Goal: Answer question/provide support: Share knowledge or assist other users

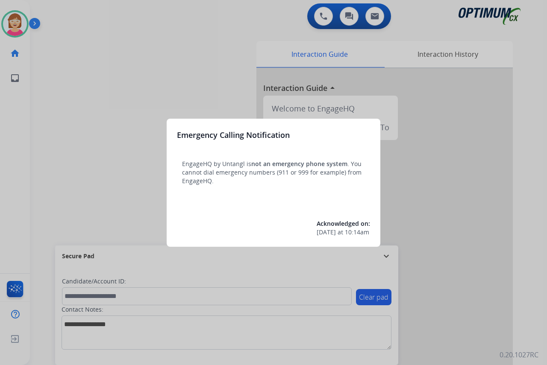
click at [100, 200] on div at bounding box center [273, 182] width 547 height 365
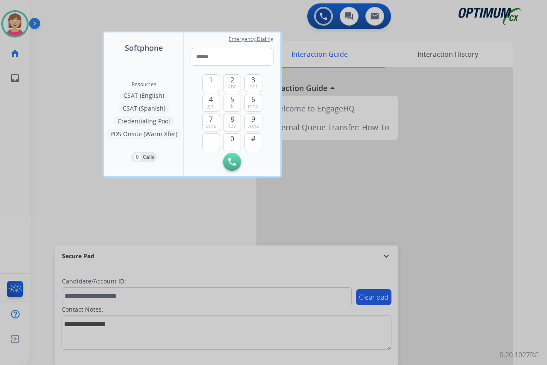
click at [83, 188] on div at bounding box center [273, 182] width 547 height 365
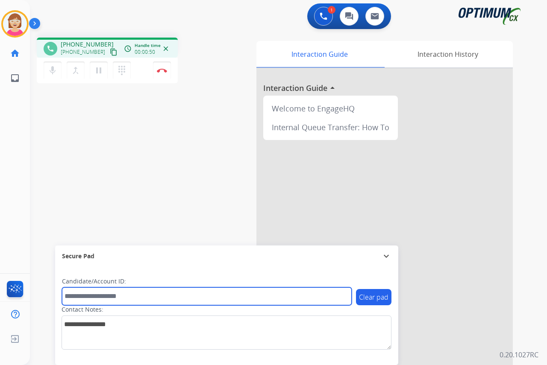
click at [70, 293] on input "text" at bounding box center [207, 296] width 290 height 18
type input "*******"
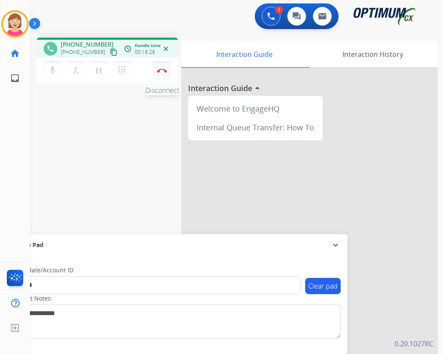
click at [162, 69] on img at bounding box center [162, 70] width 10 height 4
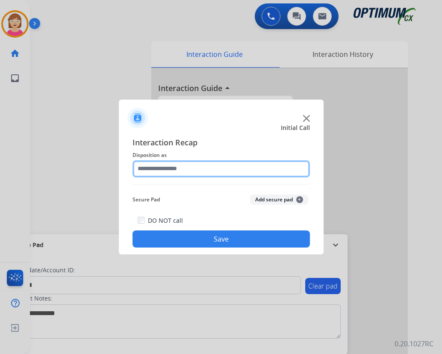
click at [143, 167] on input "text" at bounding box center [220, 168] width 177 height 17
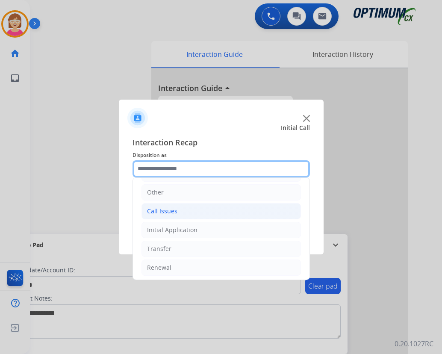
scroll to position [58, 0]
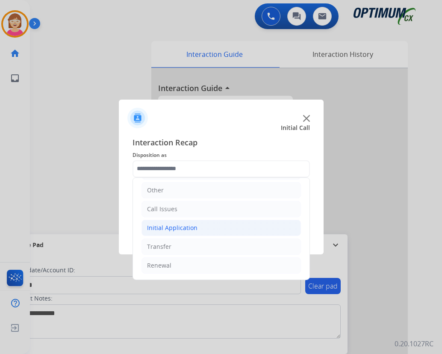
click at [185, 227] on div "Initial Application" at bounding box center [172, 227] width 50 height 9
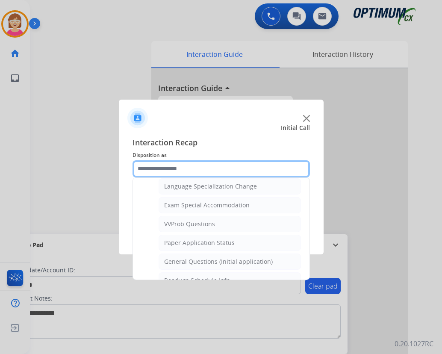
scroll to position [443, 0]
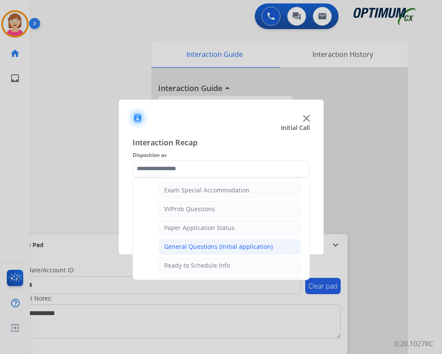
drag, startPoint x: 217, startPoint y: 248, endPoint x: 245, endPoint y: 242, distance: 29.2
click at [218, 247] on div "General Questions (Initial application)" at bounding box center [218, 246] width 109 height 9
type input "**********"
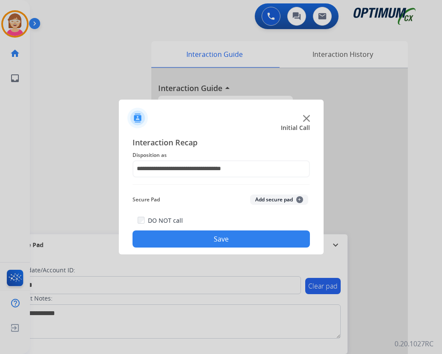
click at [298, 197] on span "+" at bounding box center [299, 199] width 7 height 7
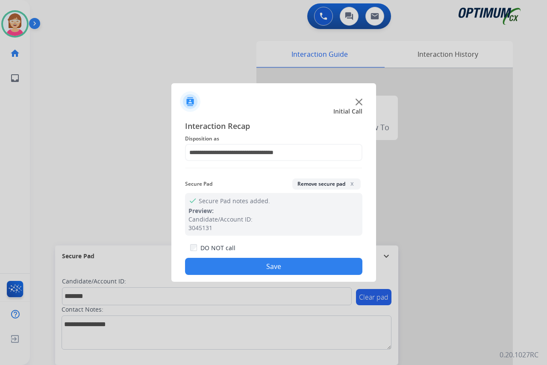
click at [231, 267] on button "Save" at bounding box center [273, 266] width 177 height 17
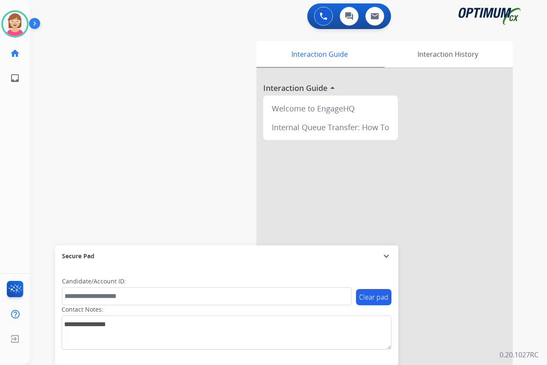
click at [11, 165] on div "[PERSON_NAME] Available Edit Avatar Agent: [PERSON_NAME] Profile: OCX Training …" at bounding box center [15, 182] width 30 height 365
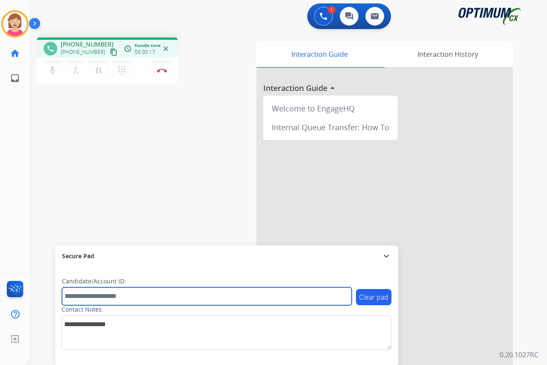
click at [78, 297] on input "text" at bounding box center [207, 296] width 290 height 18
type input "*******"
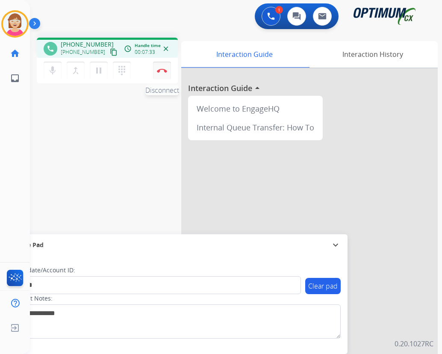
click at [162, 70] on img at bounding box center [162, 70] width 10 height 4
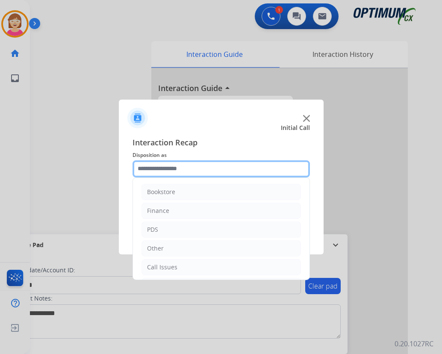
drag, startPoint x: 146, startPoint y: 163, endPoint x: 151, endPoint y: 169, distance: 8.2
click at [147, 167] on input "text" at bounding box center [220, 168] width 177 height 17
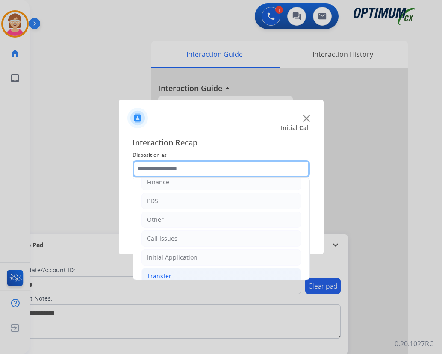
scroll to position [58, 0]
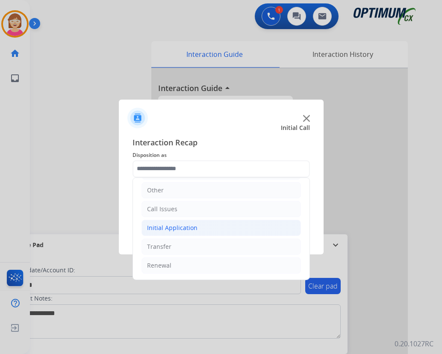
click at [177, 226] on div "Initial Application" at bounding box center [172, 227] width 50 height 9
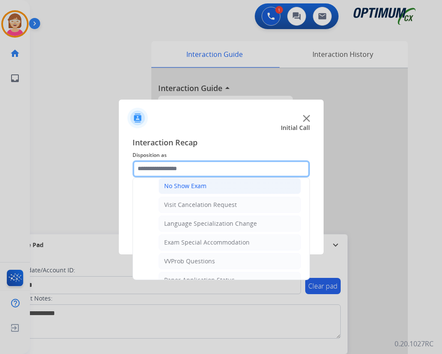
scroll to position [443, 0]
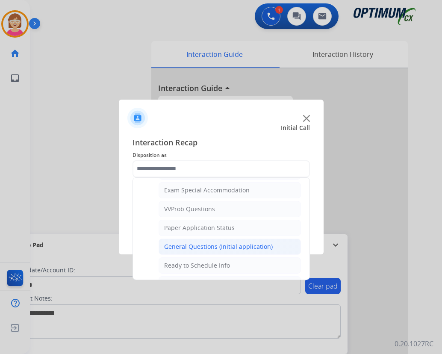
click at [212, 247] on div "General Questions (Initial application)" at bounding box center [218, 246] width 109 height 9
type input "**********"
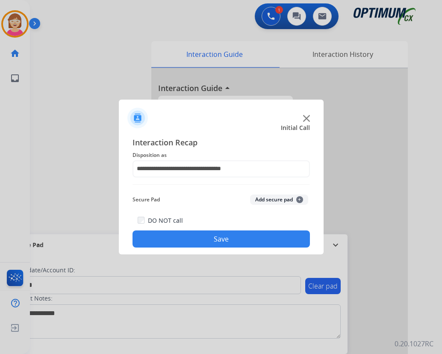
click at [298, 199] on span "+" at bounding box center [299, 199] width 7 height 7
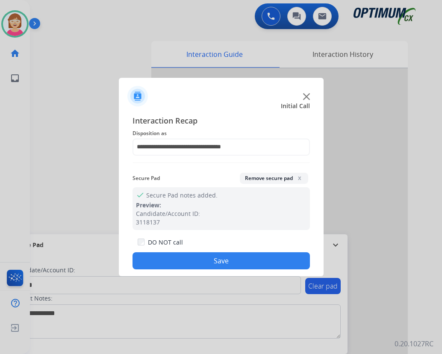
click at [193, 260] on button "Save" at bounding box center [220, 260] width 177 height 17
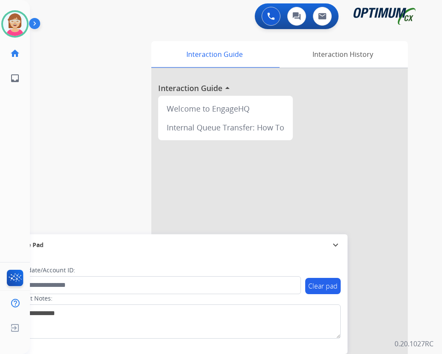
drag, startPoint x: 193, startPoint y: 260, endPoint x: 138, endPoint y: 75, distance: 193.0
click at [138, 75] on div "swap_horiz Break voice bridge close_fullscreen Connect 3-Way Call merge_type Se…" at bounding box center [225, 209] width 391 height 356
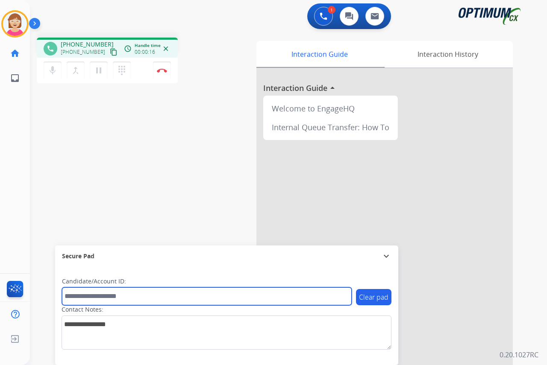
click at [81, 295] on input "text" at bounding box center [207, 296] width 290 height 18
type input "*******"
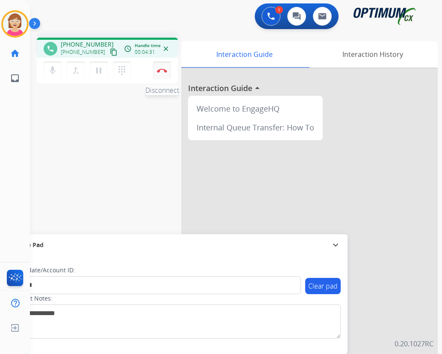
click at [161, 70] on img at bounding box center [162, 70] width 10 height 4
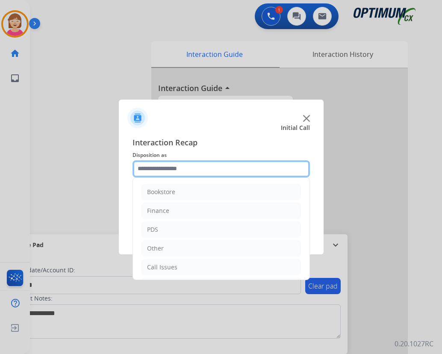
click at [148, 166] on input "text" at bounding box center [220, 168] width 177 height 17
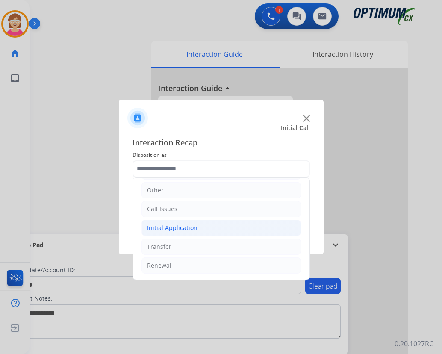
click at [179, 224] on div "Initial Application" at bounding box center [172, 227] width 50 height 9
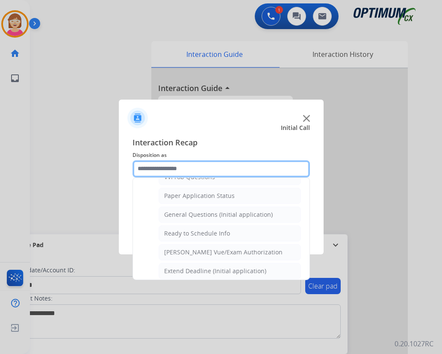
scroll to position [485, 0]
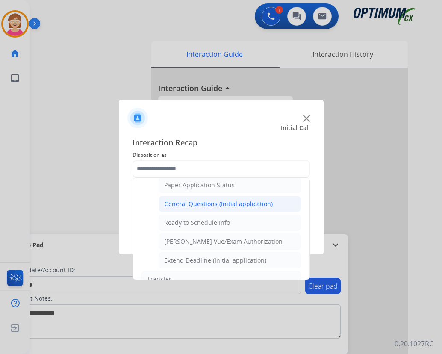
click at [214, 203] on div "General Questions (Initial application)" at bounding box center [218, 203] width 109 height 9
type input "**********"
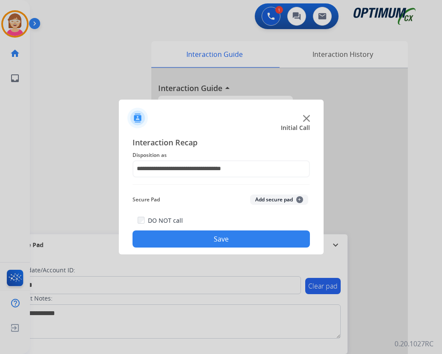
click at [299, 199] on span "+" at bounding box center [299, 199] width 7 height 7
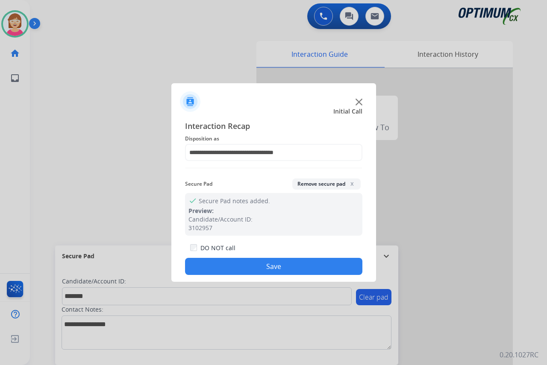
click at [208, 268] on button "Save" at bounding box center [273, 266] width 177 height 17
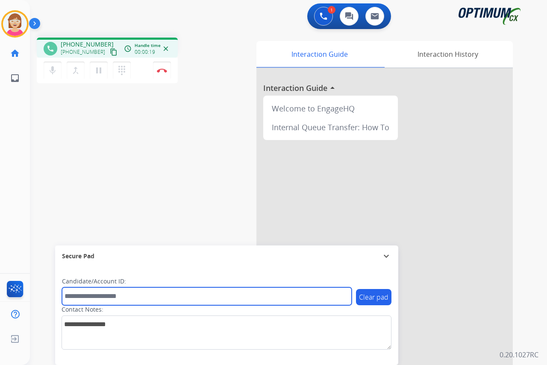
drag, startPoint x: 85, startPoint y: 294, endPoint x: 80, endPoint y: 290, distance: 6.1
click at [83, 293] on input "text" at bounding box center [207, 296] width 290 height 18
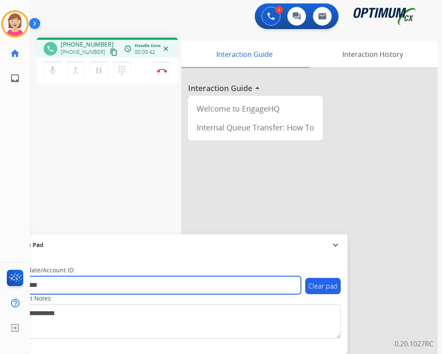
type input "*********"
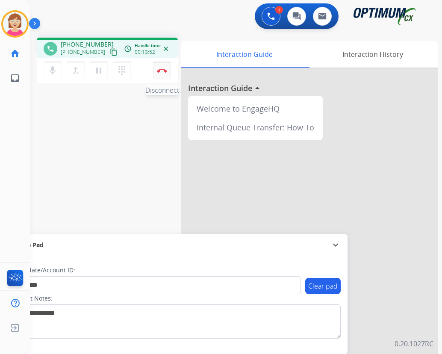
click at [163, 70] on img at bounding box center [162, 70] width 10 height 4
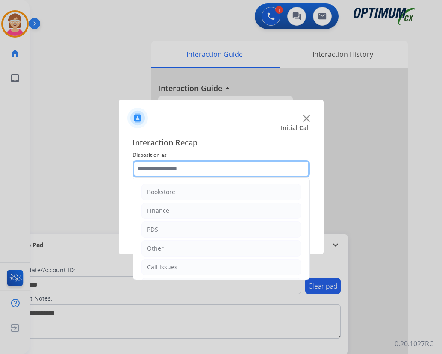
click at [155, 167] on input "text" at bounding box center [220, 168] width 177 height 17
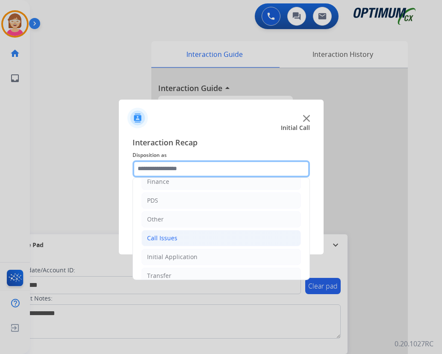
scroll to position [0, 0]
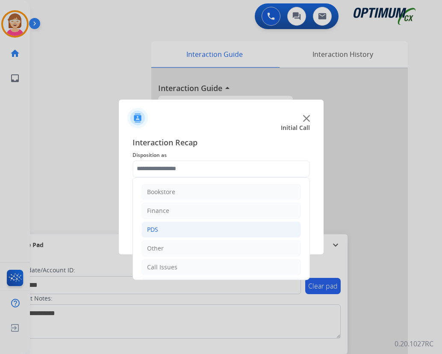
click at [160, 228] on li "PDS" at bounding box center [220, 229] width 159 height 16
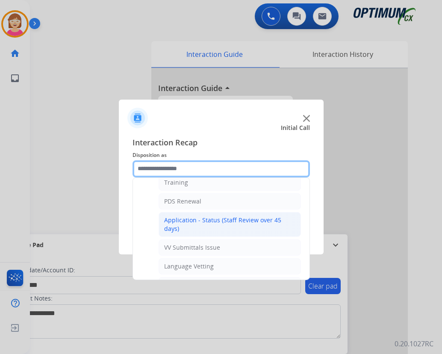
scroll to position [128, 0]
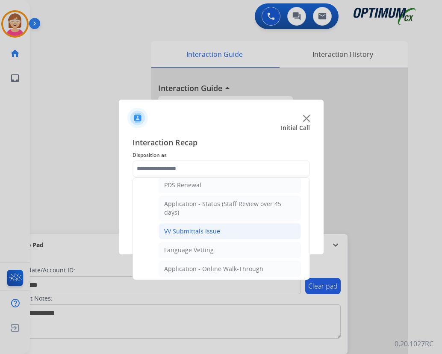
click at [192, 231] on div "VV Submittals Issue" at bounding box center [192, 231] width 56 height 9
type input "**********"
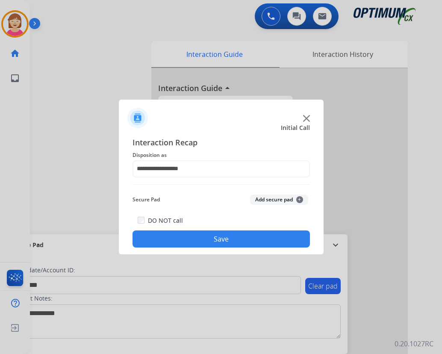
click at [299, 197] on span "+" at bounding box center [299, 199] width 7 height 7
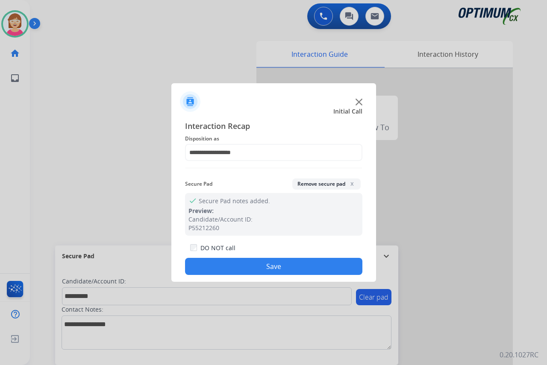
click at [250, 265] on button "Save" at bounding box center [273, 266] width 177 height 17
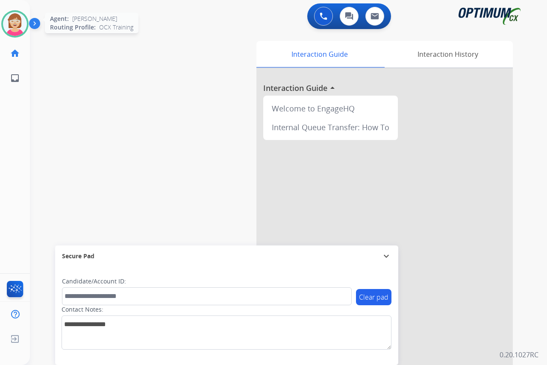
click at [16, 23] on img at bounding box center [15, 24] width 24 height 24
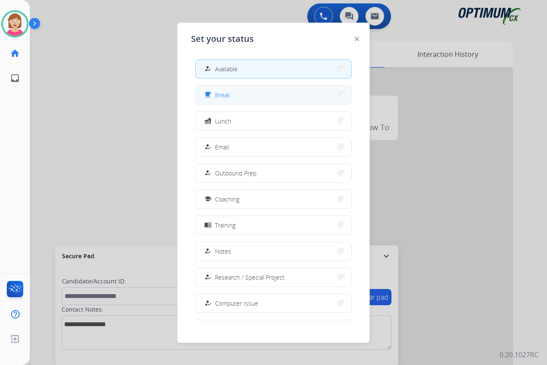
click at [232, 94] on button "free_breakfast Break" at bounding box center [273, 95] width 155 height 18
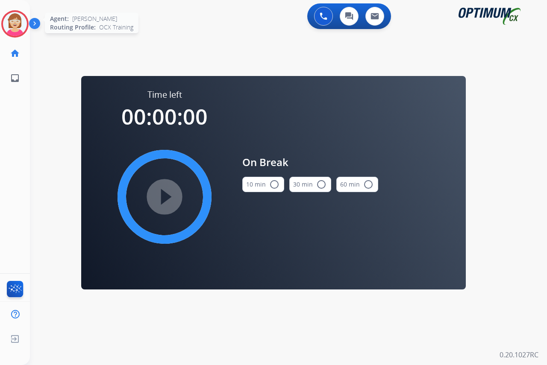
click at [18, 25] on img at bounding box center [15, 24] width 24 height 24
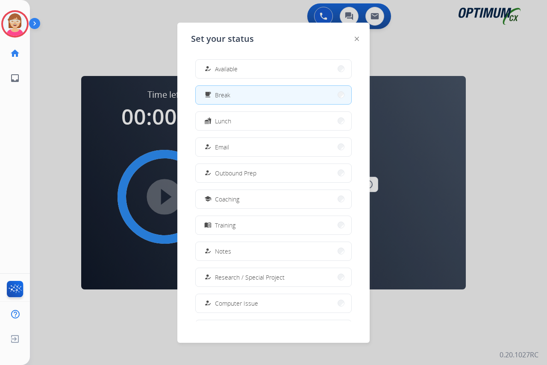
click at [238, 67] on span "Available" at bounding box center [226, 69] width 23 height 9
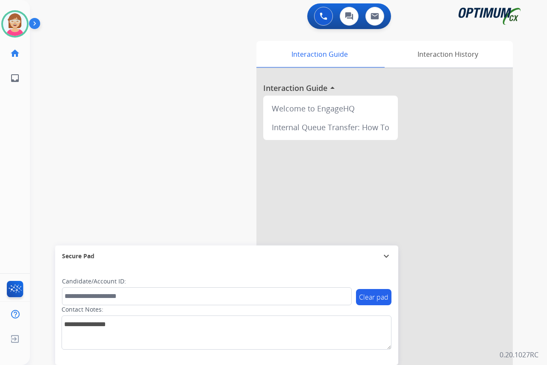
click at [9, 129] on div "[PERSON_NAME] Available Edit Avatar Agent: [PERSON_NAME] Profile: OCX Training …" at bounding box center [15, 182] width 30 height 365
click at [20, 156] on div "[PERSON_NAME] Available Edit Avatar Agent: [PERSON_NAME] Profile: OCX Training …" at bounding box center [15, 182] width 30 height 365
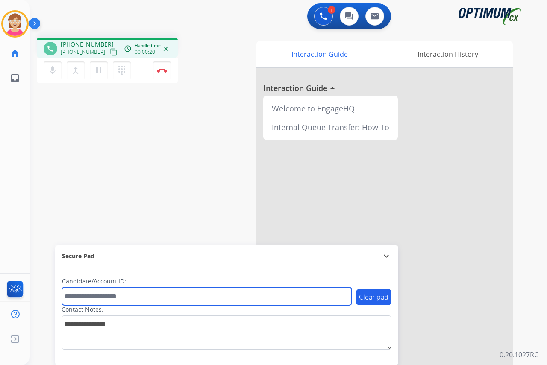
click at [86, 293] on input "text" at bounding box center [207, 296] width 290 height 18
click at [78, 296] on input "text" at bounding box center [207, 296] width 290 height 18
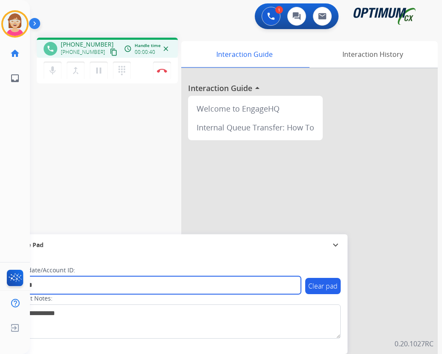
type input "*******"
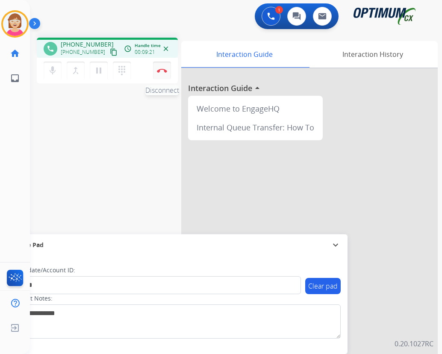
click at [161, 70] on img at bounding box center [162, 70] width 10 height 4
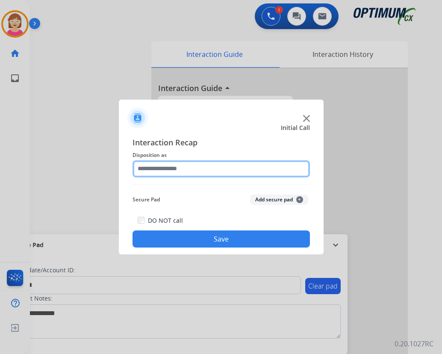
click at [148, 168] on input "text" at bounding box center [220, 168] width 177 height 17
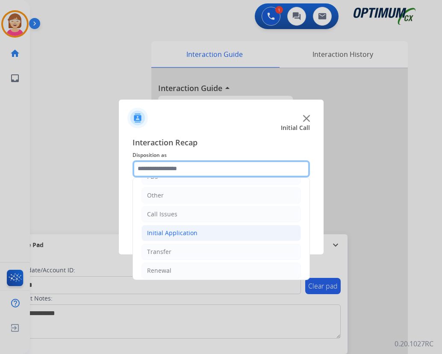
scroll to position [58, 0]
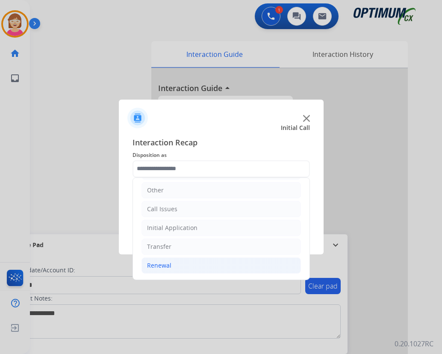
click at [163, 268] on div "Renewal" at bounding box center [159, 265] width 24 height 9
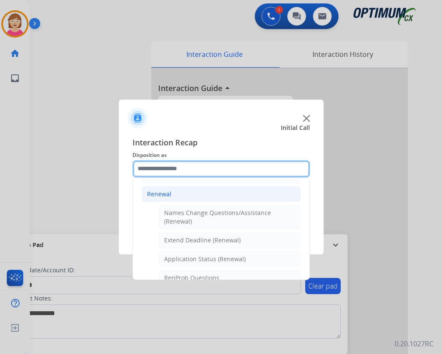
scroll to position [229, 0]
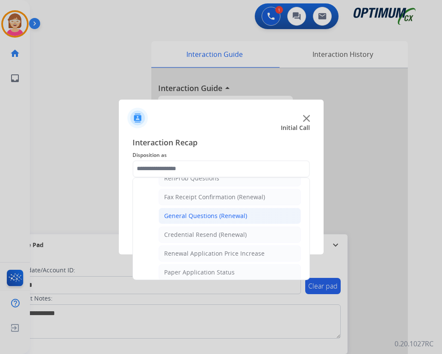
click at [198, 212] on div "General Questions (Renewal)" at bounding box center [205, 215] width 83 height 9
type input "**********"
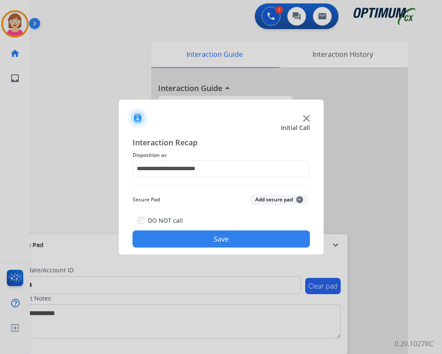
click at [299, 200] on span "+" at bounding box center [299, 199] width 7 height 7
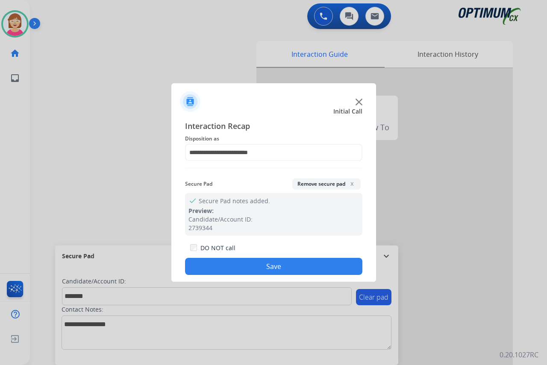
click at [232, 264] on button "Save" at bounding box center [273, 266] width 177 height 17
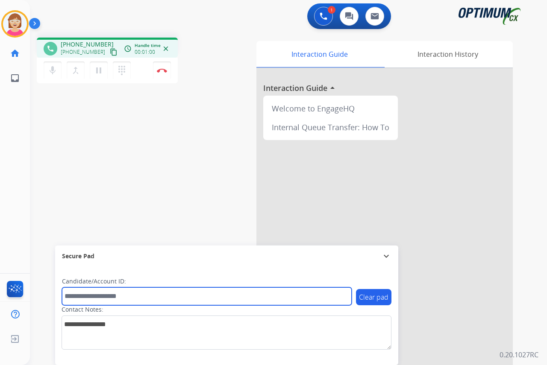
drag, startPoint x: 76, startPoint y: 295, endPoint x: 66, endPoint y: 299, distance: 10.2
click at [66, 299] on input "text" at bounding box center [207, 296] width 290 height 18
type input "*******"
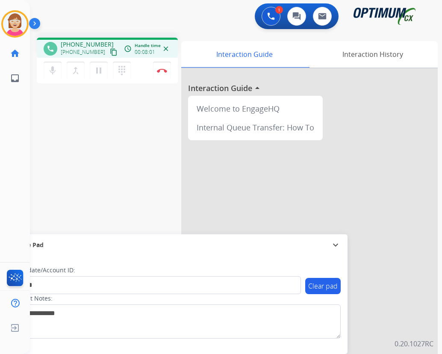
click at [155, 298] on div "Contact Notes:" at bounding box center [176, 316] width 330 height 44
click at [161, 70] on img at bounding box center [162, 70] width 10 height 4
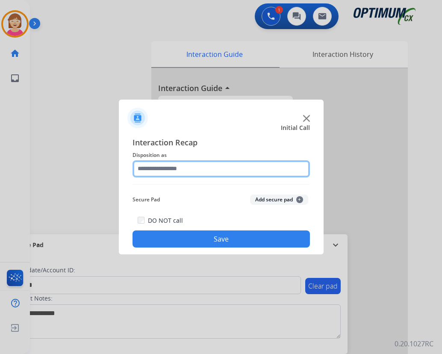
click at [147, 169] on input "text" at bounding box center [220, 168] width 177 height 17
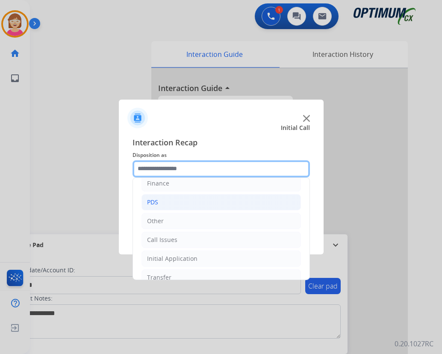
scroll to position [58, 0]
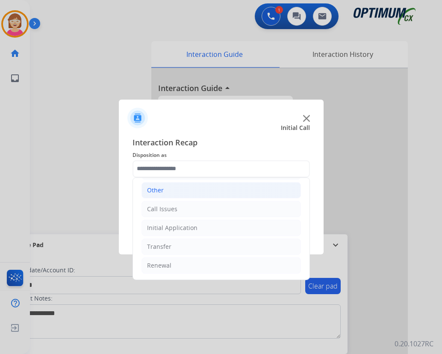
click at [153, 190] on div "Other" at bounding box center [155, 190] width 17 height 9
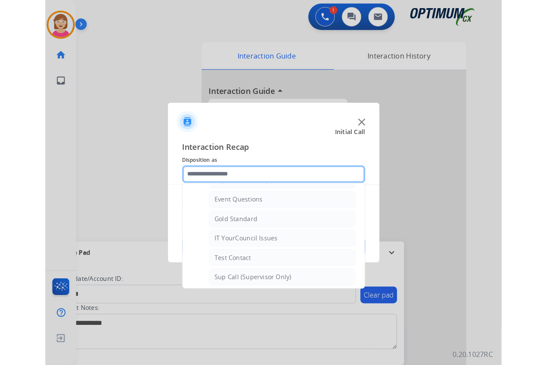
scroll to position [144, 0]
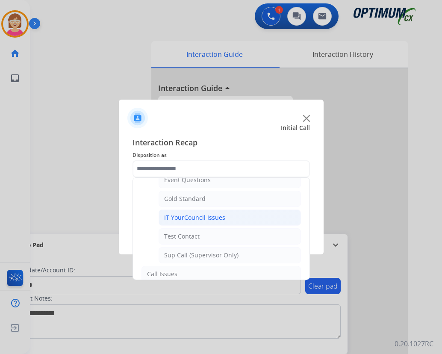
click at [187, 215] on div "IT YourCouncil Issues" at bounding box center [194, 217] width 61 height 9
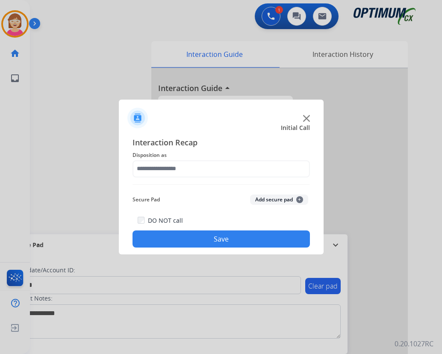
type input "**********"
click at [301, 199] on span "+" at bounding box center [299, 199] width 7 height 7
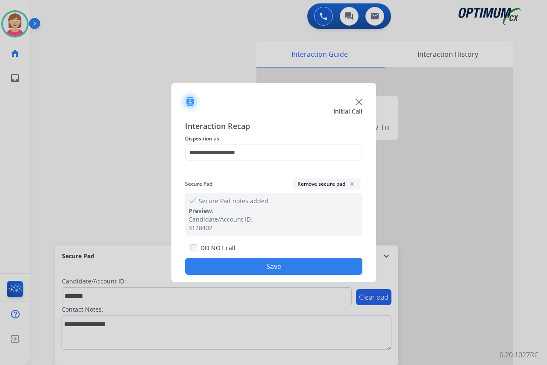
click at [239, 267] on button "Save" at bounding box center [273, 266] width 177 height 17
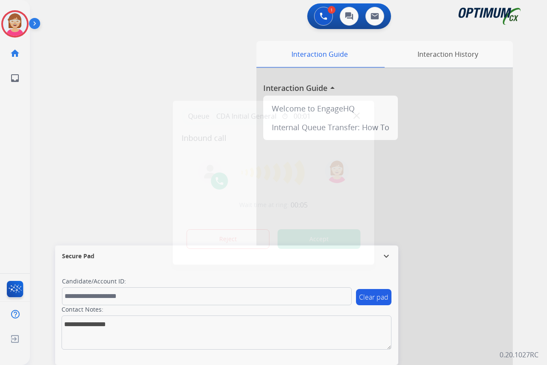
click at [8, 178] on div at bounding box center [273, 182] width 547 height 365
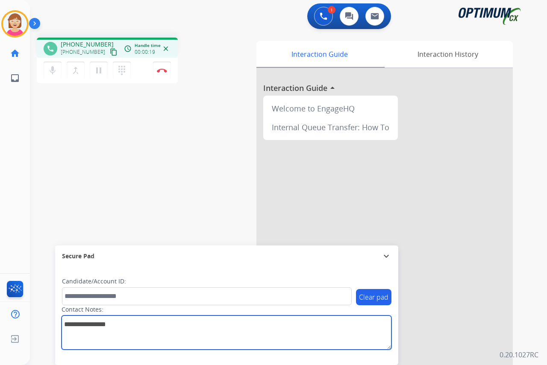
click at [70, 327] on textarea at bounding box center [227, 333] width 330 height 34
type textarea "*******"
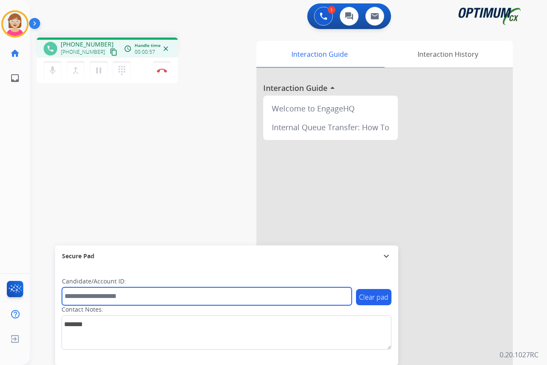
click at [77, 294] on input "text" at bounding box center [207, 296] width 290 height 18
type input "**********"
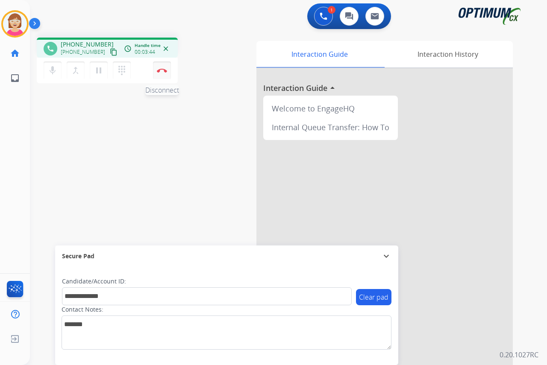
click at [162, 70] on img at bounding box center [162, 70] width 10 height 4
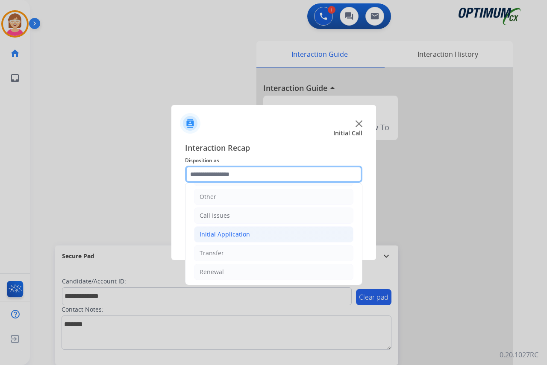
scroll to position [58, 0]
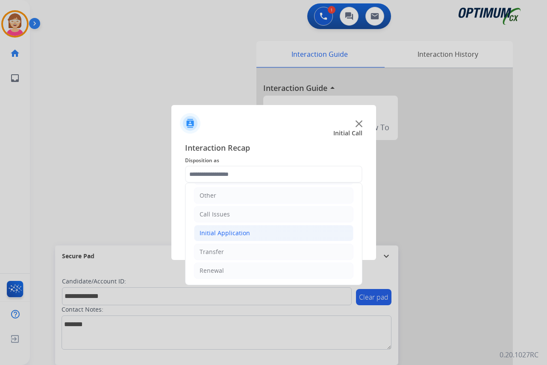
click at [233, 234] on div "Initial Application" at bounding box center [224, 233] width 50 height 9
drag, startPoint x: 233, startPoint y: 234, endPoint x: 222, endPoint y: 233, distance: 11.6
click at [222, 233] on div "Initial Application" at bounding box center [224, 233] width 50 height 9
click at [205, 232] on div "Initial Application" at bounding box center [224, 233] width 50 height 9
drag, startPoint x: 205, startPoint y: 232, endPoint x: 201, endPoint y: 235, distance: 4.4
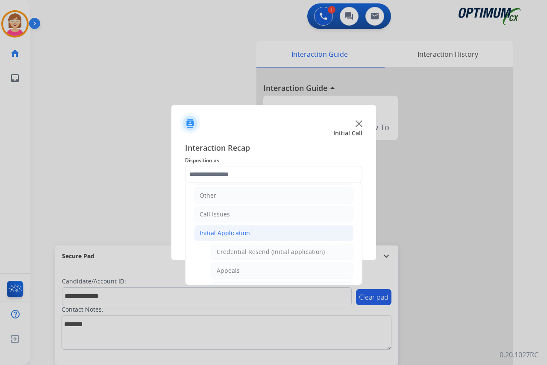
click at [201, 235] on div "Initial Application" at bounding box center [224, 233] width 50 height 9
click at [249, 230] on li "Initial Application" at bounding box center [273, 233] width 159 height 16
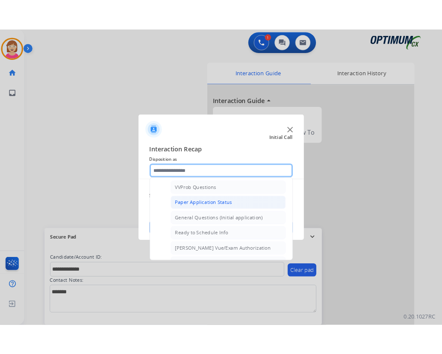
scroll to position [485, 0]
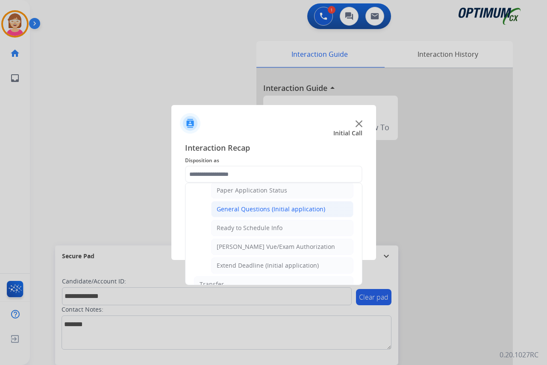
click at [265, 206] on div "General Questions (Initial application)" at bounding box center [271, 209] width 109 height 9
type input "**********"
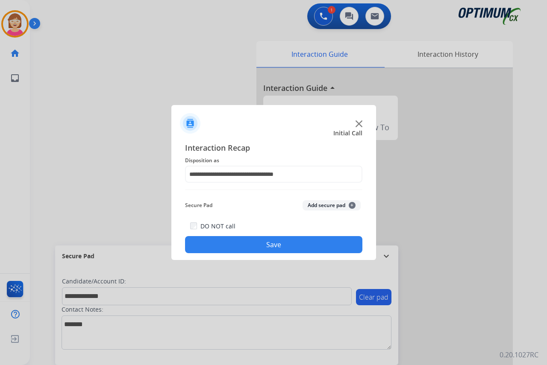
click at [351, 205] on span "+" at bounding box center [352, 205] width 7 height 7
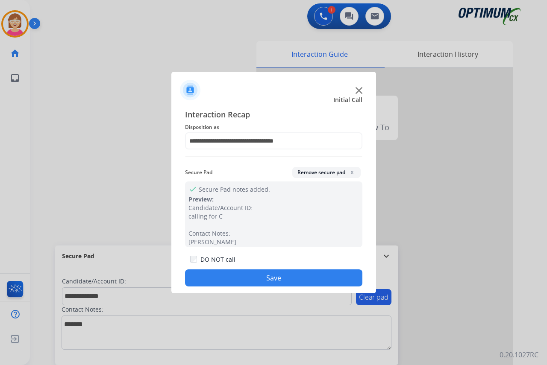
click at [206, 278] on button "Save" at bounding box center [273, 278] width 177 height 17
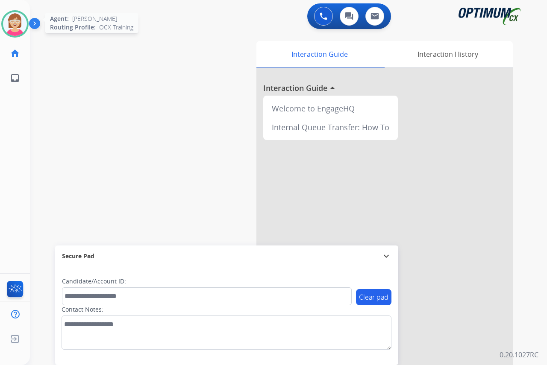
click at [15, 22] on img at bounding box center [15, 24] width 24 height 24
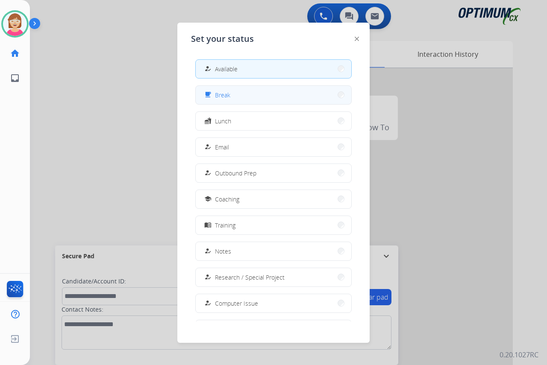
drag, startPoint x: 15, startPoint y: 22, endPoint x: 254, endPoint y: 96, distance: 250.4
click at [254, 96] on button "free_breakfast Break" at bounding box center [273, 95] width 155 height 18
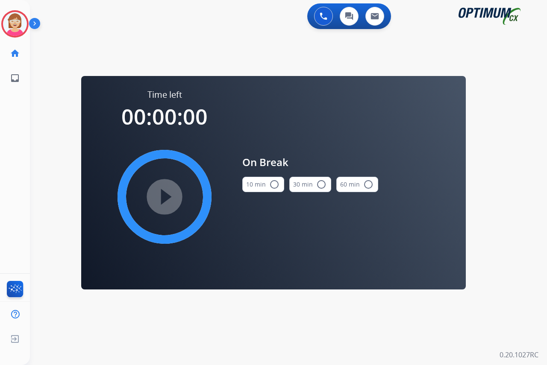
click at [275, 183] on mat-icon "radio_button_unchecked" at bounding box center [274, 184] width 10 height 10
click at [162, 194] on mat-icon "play_circle_filled" at bounding box center [164, 197] width 10 height 10
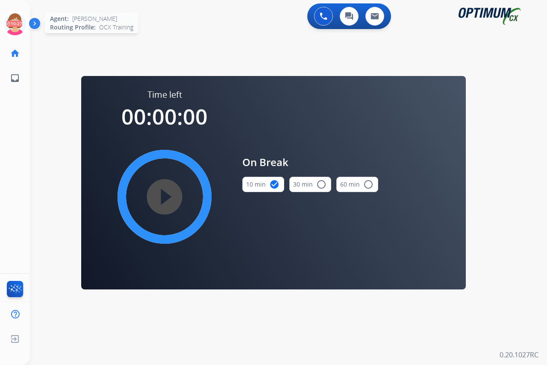
click at [14, 18] on icon at bounding box center [15, 24] width 28 height 28
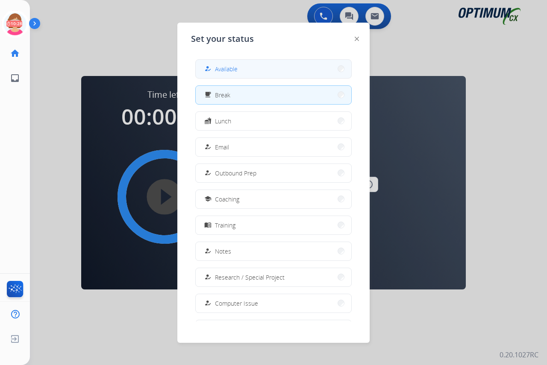
click at [233, 70] on span "Available" at bounding box center [226, 69] width 23 height 9
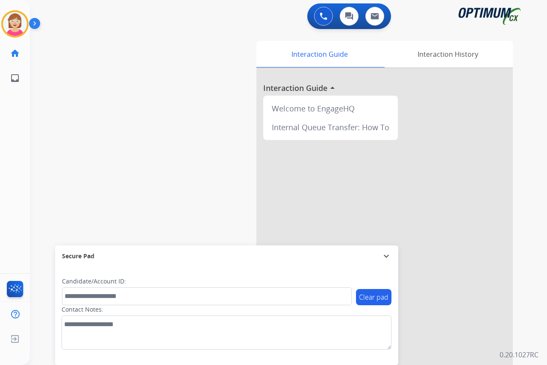
click at [18, 173] on div "[PERSON_NAME] Available Edit Avatar Agent: [PERSON_NAME] Profile: OCX Training …" at bounding box center [15, 182] width 30 height 365
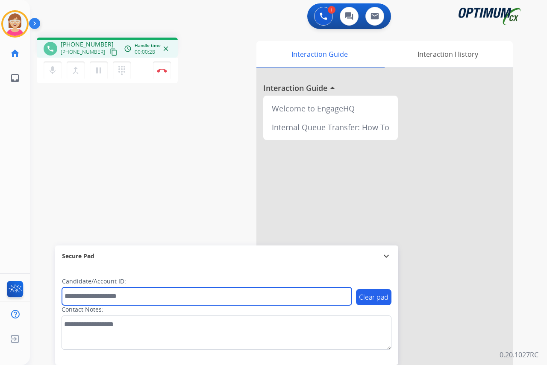
click at [79, 295] on input "text" at bounding box center [207, 296] width 290 height 18
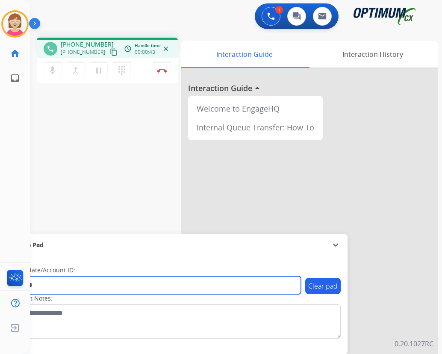
type input "*******"
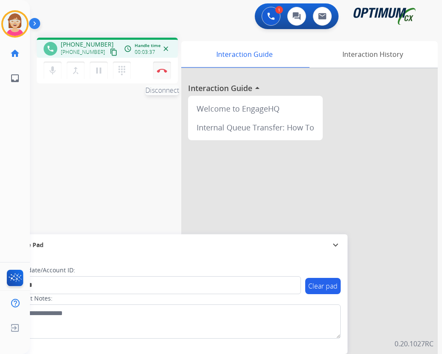
click at [161, 69] on img at bounding box center [162, 70] width 10 height 4
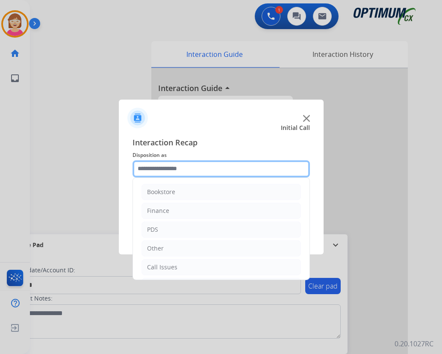
drag, startPoint x: 161, startPoint y: 69, endPoint x: 147, endPoint y: 170, distance: 101.9
click at [147, 170] on input "text" at bounding box center [220, 168] width 177 height 17
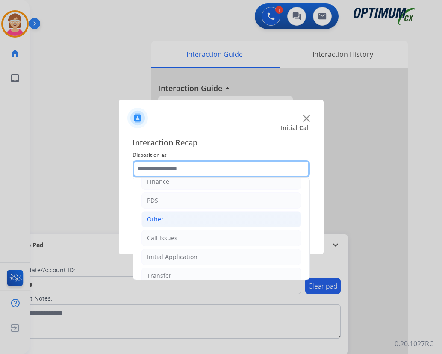
scroll to position [58, 0]
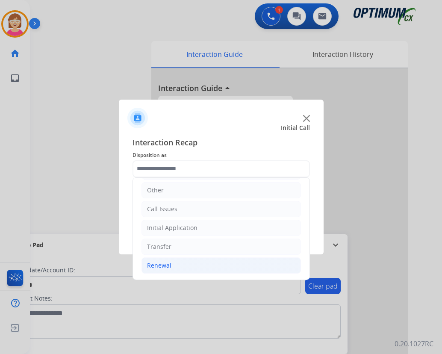
click at [161, 267] on div "Renewal" at bounding box center [159, 265] width 24 height 9
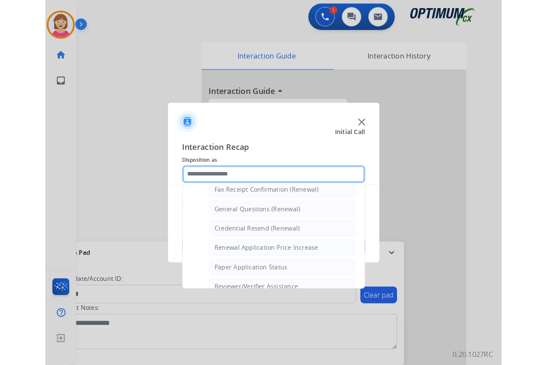
scroll to position [229, 0]
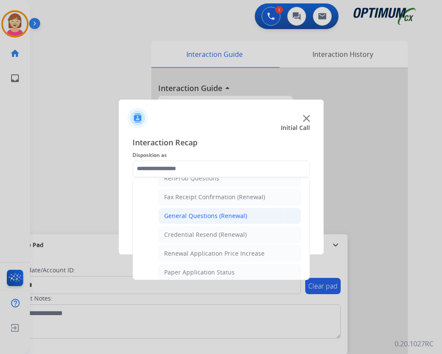
click at [196, 214] on div "General Questions (Renewal)" at bounding box center [205, 215] width 83 height 9
type input "**********"
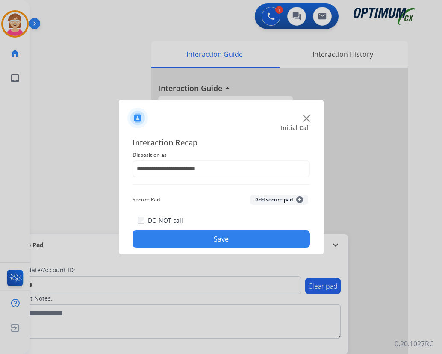
click at [300, 197] on button "Add secure pad +" at bounding box center [279, 199] width 58 height 10
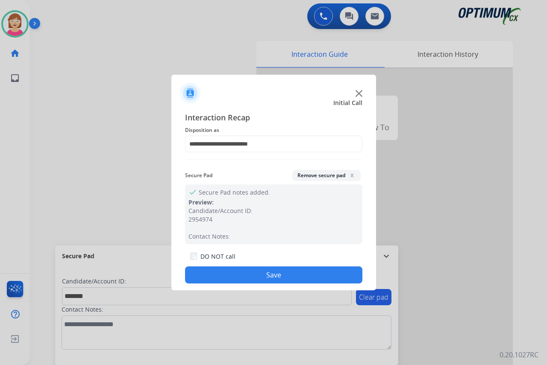
click at [224, 276] on button "Save" at bounding box center [273, 275] width 177 height 17
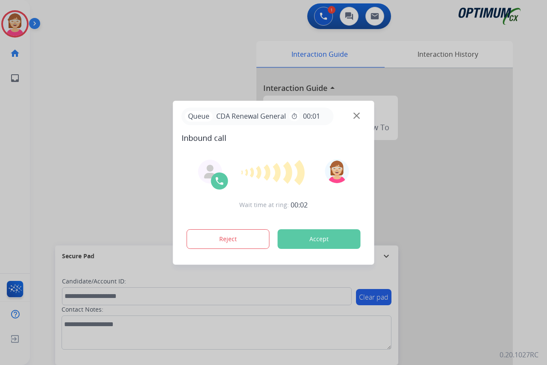
click at [21, 138] on div at bounding box center [273, 182] width 547 height 365
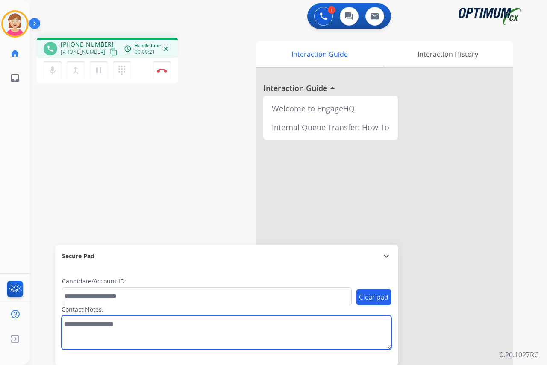
click at [70, 324] on textarea at bounding box center [227, 333] width 330 height 34
type textarea "*********"
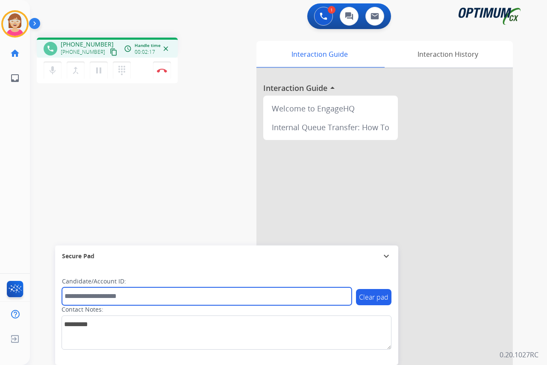
click at [82, 296] on input "text" at bounding box center [207, 296] width 290 height 18
type input "**********"
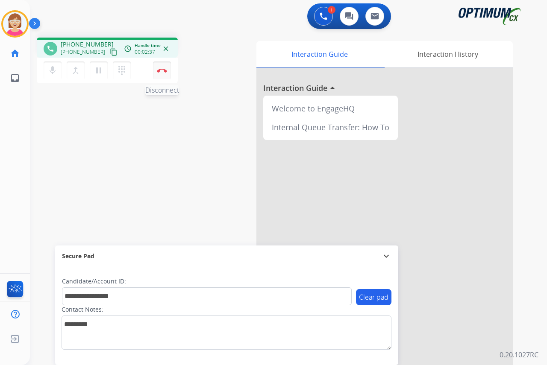
click at [161, 70] on img at bounding box center [162, 70] width 10 height 4
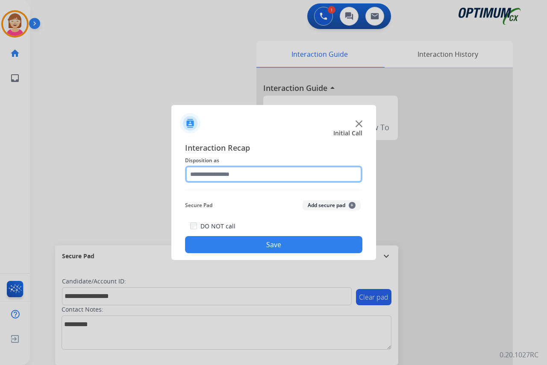
click at [201, 173] on input "text" at bounding box center [273, 174] width 177 height 17
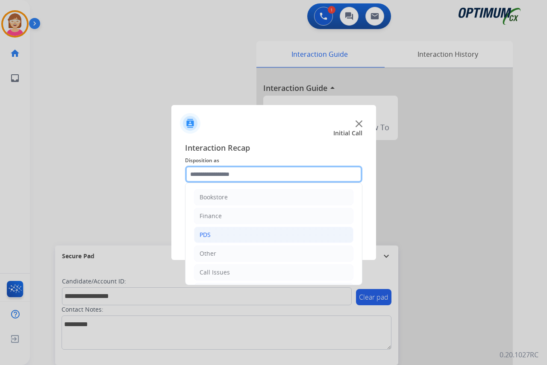
scroll to position [58, 0]
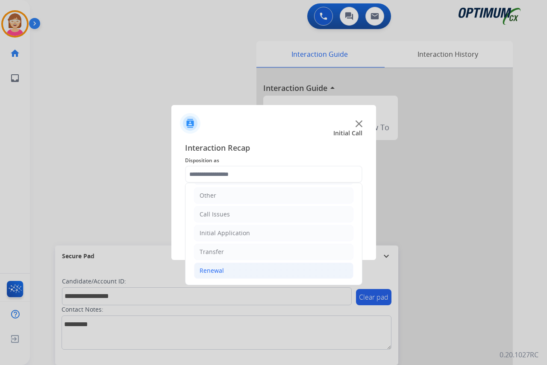
click at [216, 271] on div "Renewal" at bounding box center [211, 271] width 24 height 9
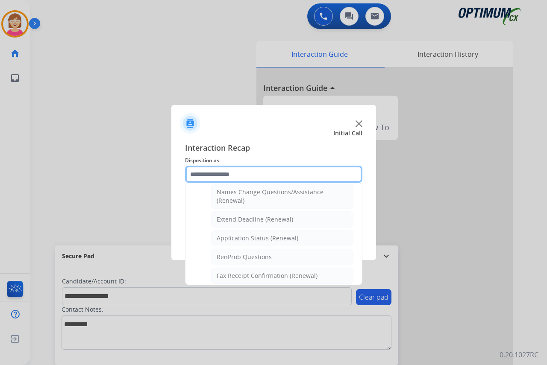
scroll to position [186, 0]
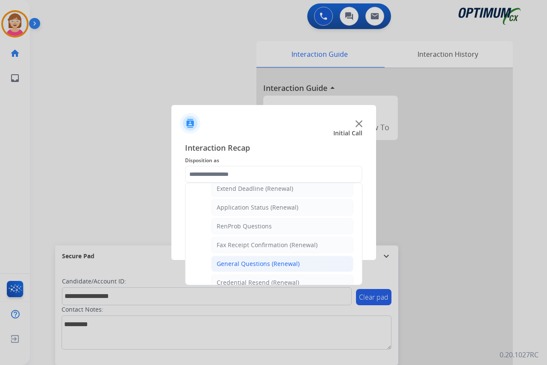
click at [244, 262] on div "General Questions (Renewal)" at bounding box center [258, 264] width 83 height 9
type input "**********"
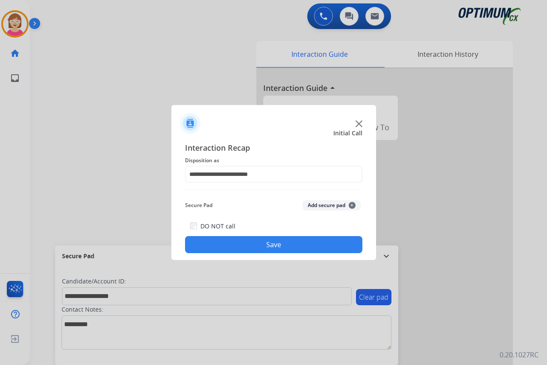
click at [352, 205] on span "+" at bounding box center [352, 205] width 7 height 7
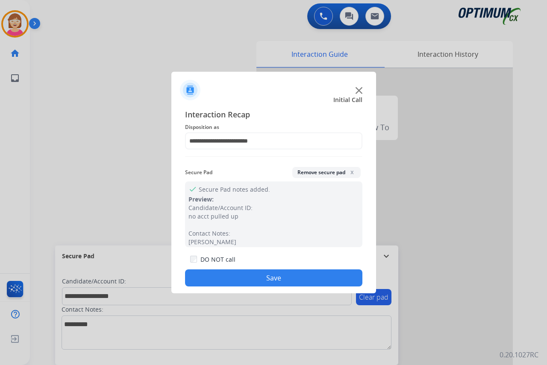
click at [229, 274] on button "Save" at bounding box center [273, 278] width 177 height 17
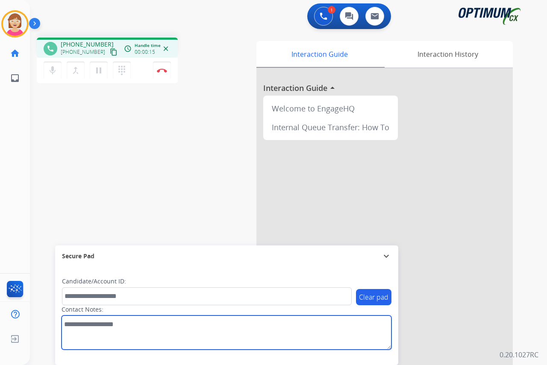
click at [72, 326] on textarea at bounding box center [227, 333] width 330 height 34
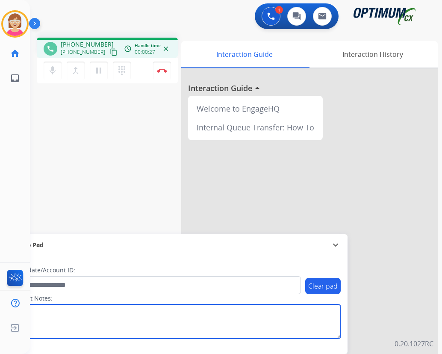
type textarea "******"
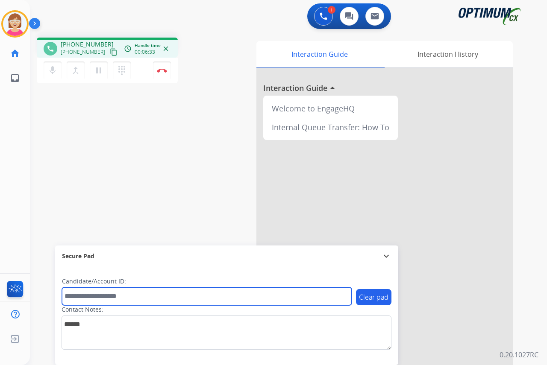
click at [81, 297] on input "text" at bounding box center [207, 296] width 290 height 18
click at [68, 296] on input "**********" at bounding box center [207, 296] width 290 height 18
type input "**********"
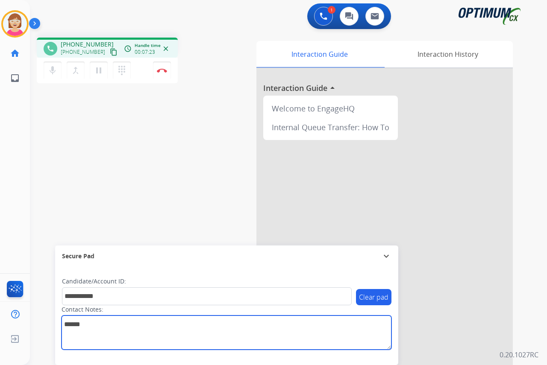
click at [85, 327] on textarea at bounding box center [227, 333] width 330 height 34
type textarea "**********"
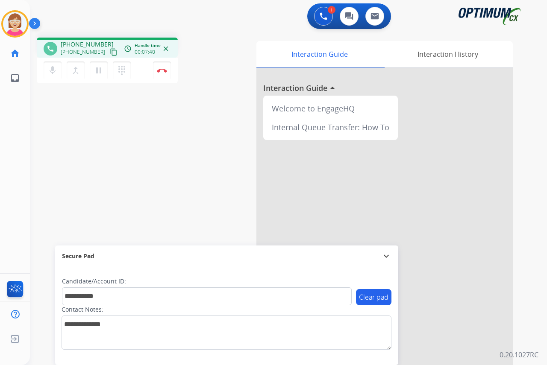
click at [9, 194] on div "[PERSON_NAME] Edit Avatar Agent: [PERSON_NAME] Profile: OCX Training home Home …" at bounding box center [15, 182] width 30 height 365
click at [161, 69] on img at bounding box center [162, 70] width 10 height 4
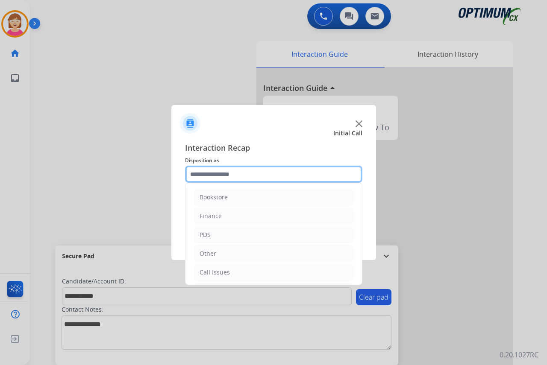
click at [201, 172] on input "text" at bounding box center [273, 174] width 177 height 17
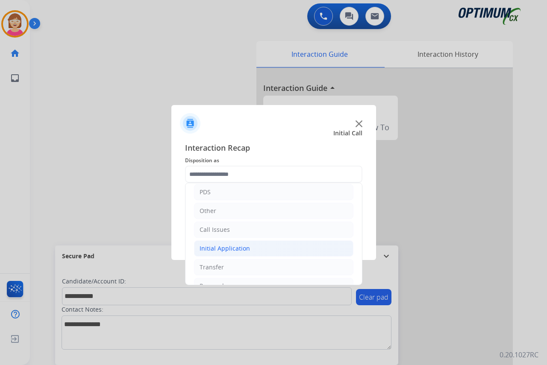
click at [233, 251] on div "Initial Application" at bounding box center [224, 248] width 50 height 9
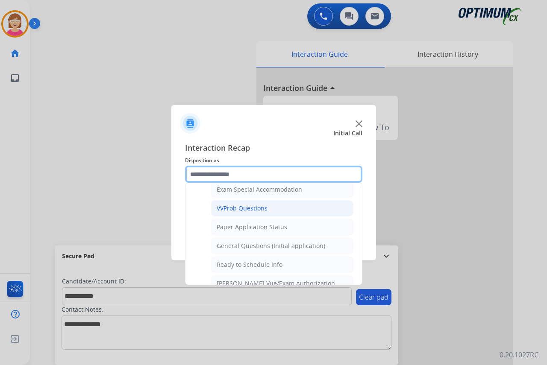
scroll to position [470, 0]
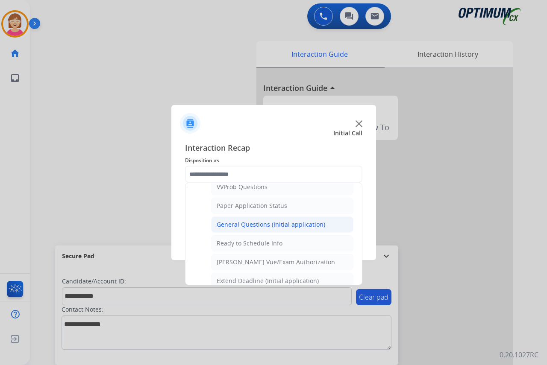
click at [258, 223] on div "General Questions (Initial application)" at bounding box center [271, 224] width 109 height 9
type input "**********"
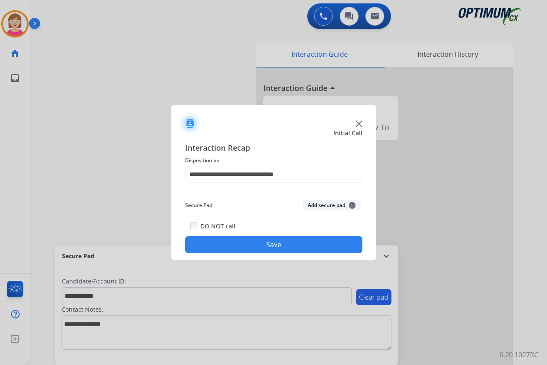
click at [351, 204] on span "+" at bounding box center [352, 205] width 7 height 7
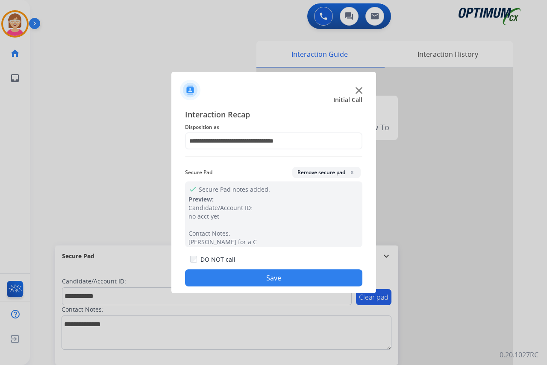
click at [229, 272] on button "Save" at bounding box center [273, 278] width 177 height 17
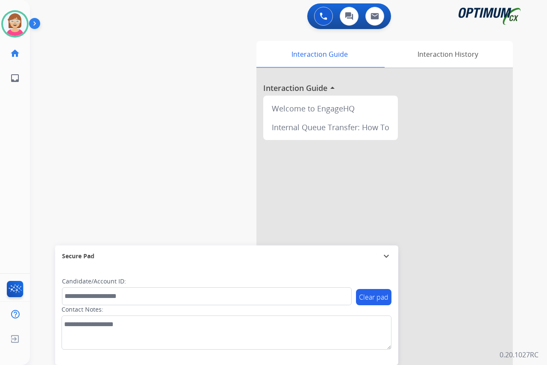
click at [18, 126] on div "[PERSON_NAME] Available Edit Avatar Agent: [PERSON_NAME] Profile: OCX Training …" at bounding box center [15, 182] width 30 height 365
click at [26, 131] on div "[PERSON_NAME] Available Edit Avatar Agent: [PERSON_NAME] Profile: OCX Training …" at bounding box center [15, 182] width 30 height 365
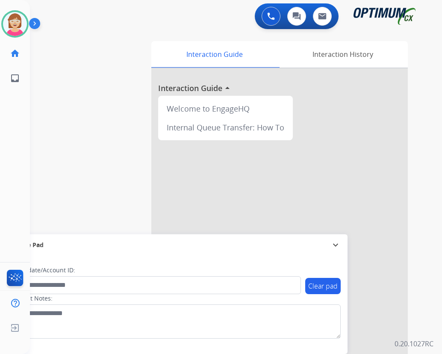
click at [164, 271] on div "Candidate/Account ID:" at bounding box center [156, 280] width 290 height 28
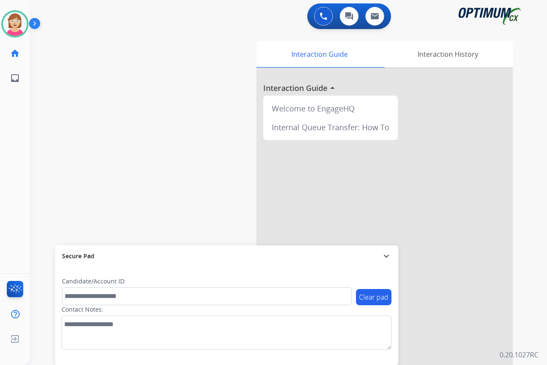
click at [16, 115] on div "[PERSON_NAME] Available Edit Avatar Agent: [PERSON_NAME] Profile: OCX Training …" at bounding box center [15, 182] width 30 height 365
click at [16, 20] on img at bounding box center [15, 24] width 24 height 24
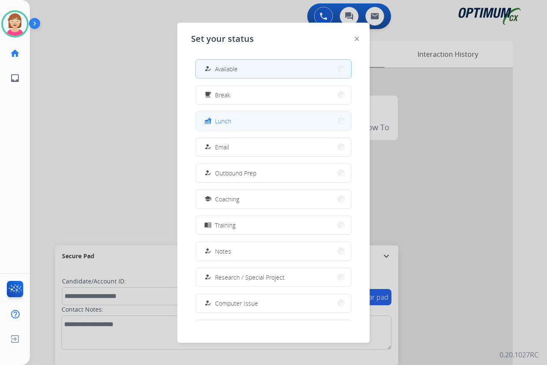
click at [240, 119] on button "fastfood Lunch" at bounding box center [273, 121] width 155 height 18
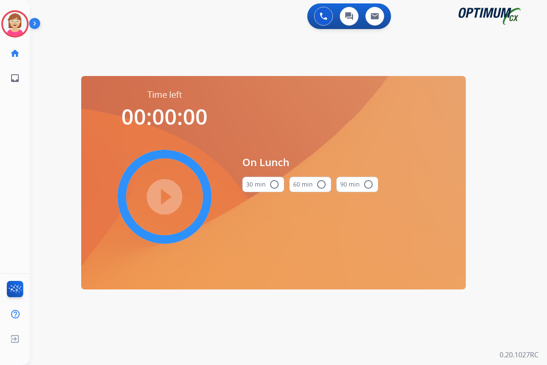
click at [274, 182] on mat-icon "radio_button_unchecked" at bounding box center [274, 184] width 10 height 10
click at [165, 196] on mat-icon "play_circle_filled" at bounding box center [164, 197] width 10 height 10
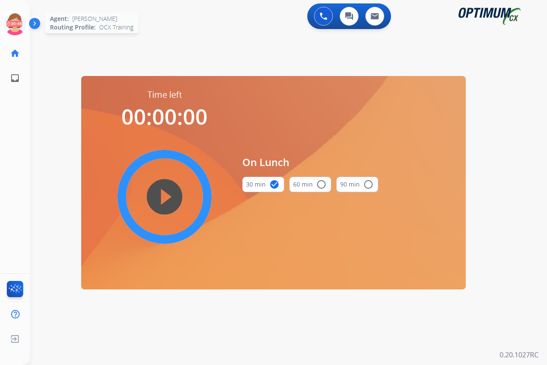
click at [12, 15] on icon at bounding box center [15, 24] width 28 height 28
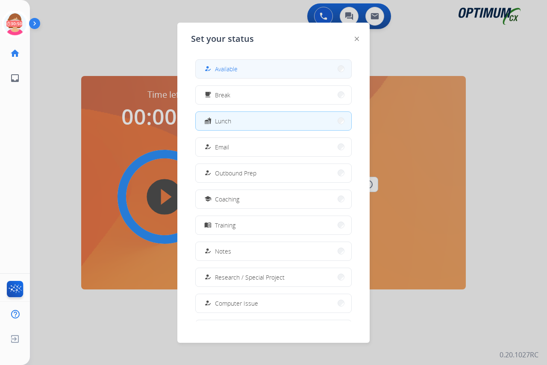
click at [228, 68] on span "Available" at bounding box center [226, 69] width 23 height 9
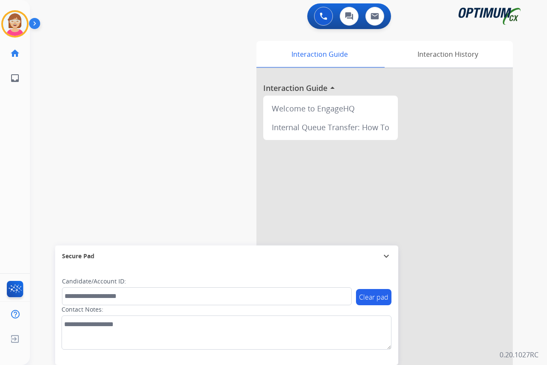
click at [11, 183] on div "[PERSON_NAME] Available Edit Avatar Agent: [PERSON_NAME] Profile: OCX Training …" at bounding box center [15, 182] width 30 height 365
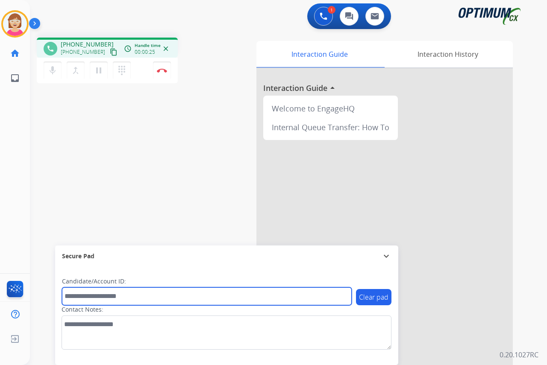
click at [78, 295] on input "text" at bounding box center [207, 296] width 290 height 18
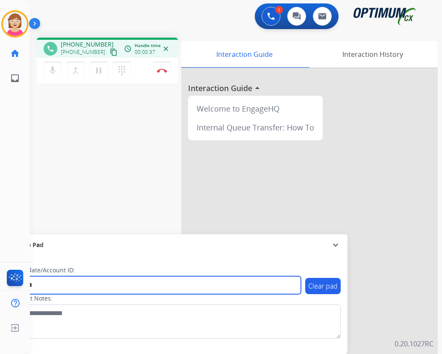
type input "*******"
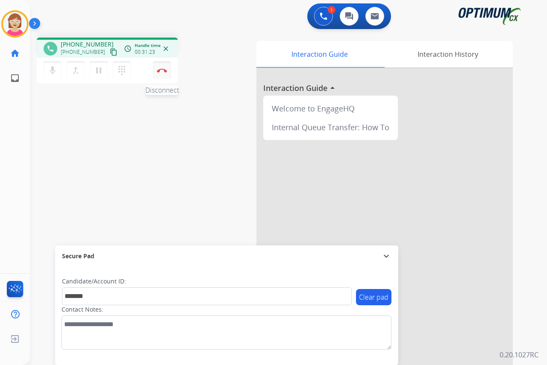
click at [161, 69] on img at bounding box center [162, 70] width 10 height 4
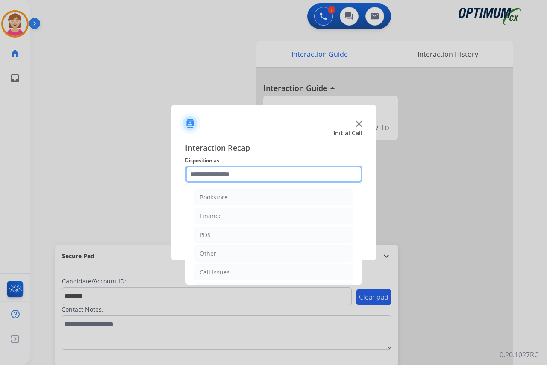
drag, startPoint x: 208, startPoint y: 174, endPoint x: 221, endPoint y: 185, distance: 16.1
click at [208, 174] on input "text" at bounding box center [273, 174] width 177 height 17
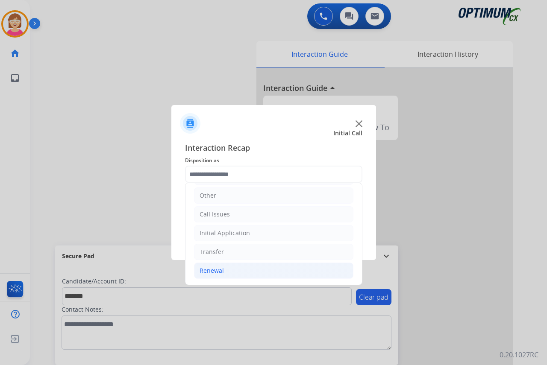
click at [213, 270] on div "Renewal" at bounding box center [211, 271] width 24 height 9
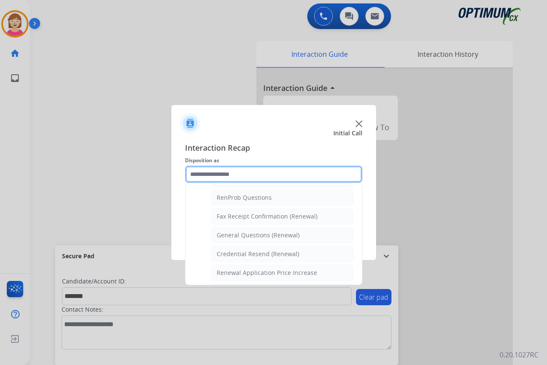
scroll to position [229, 0]
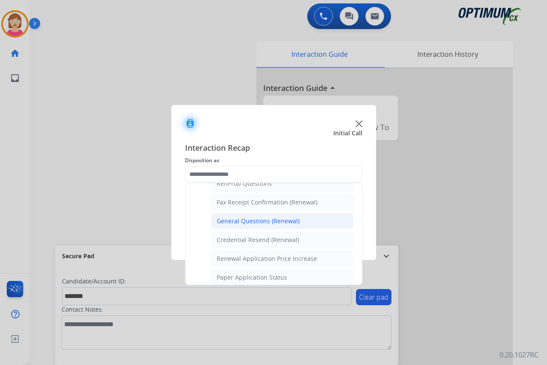
click at [246, 219] on div "General Questions (Renewal)" at bounding box center [258, 221] width 83 height 9
type input "**********"
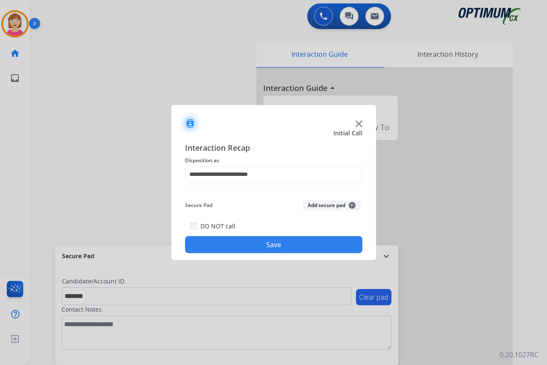
click at [350, 204] on span "+" at bounding box center [352, 205] width 7 height 7
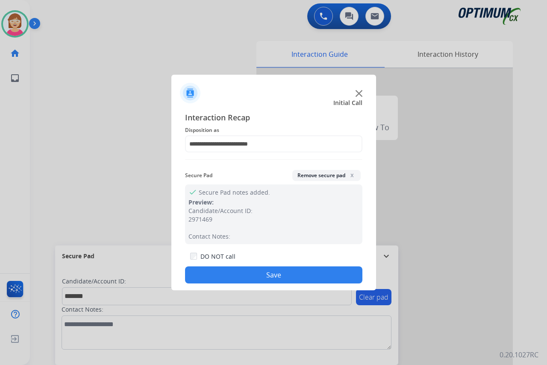
click at [226, 275] on button "Save" at bounding box center [273, 275] width 177 height 17
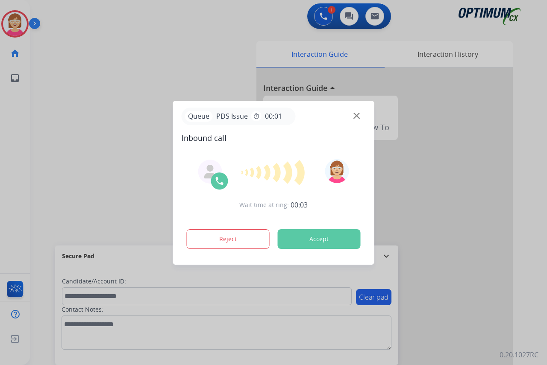
click at [13, 147] on div at bounding box center [273, 182] width 547 height 365
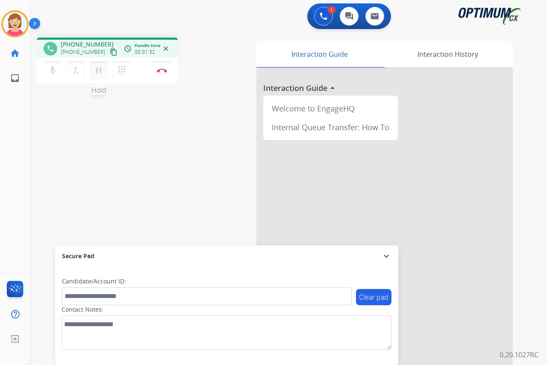
click at [99, 72] on mat-icon "pause" at bounding box center [99, 70] width 10 height 10
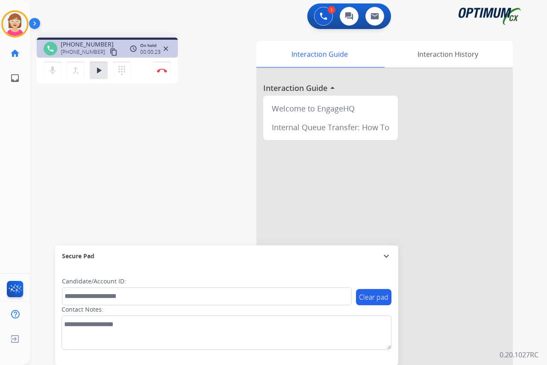
click at [181, 53] on div "phone [PHONE_NUMBER] [PHONE_NUMBER] content_copy access_time Call metrics Queue…" at bounding box center [139, 62] width 205 height 48
drag, startPoint x: 96, startPoint y: 66, endPoint x: 84, endPoint y: 63, distance: 11.9
click at [97, 65] on button "play_arrow Hold" at bounding box center [99, 71] width 18 height 18
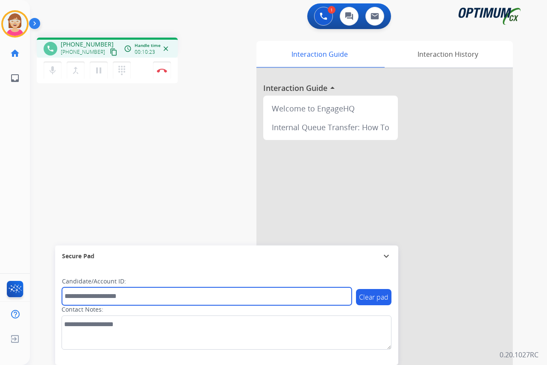
drag, startPoint x: 71, startPoint y: 297, endPoint x: 46, endPoint y: 284, distance: 27.9
click at [71, 297] on input "text" at bounding box center [207, 296] width 290 height 18
type input "*******"
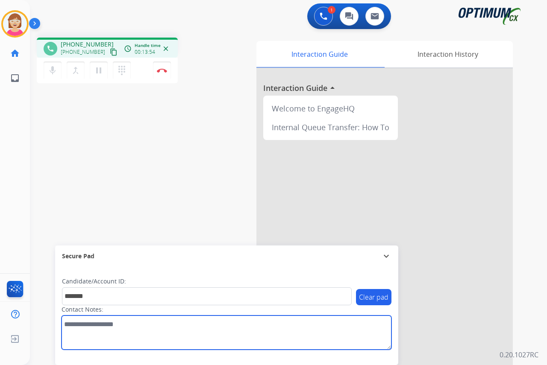
click at [67, 326] on textarea at bounding box center [227, 333] width 330 height 34
paste textarea "**********"
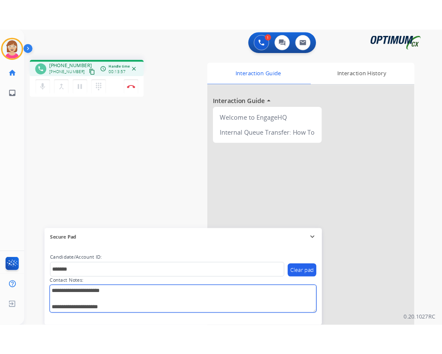
scroll to position [0, 0]
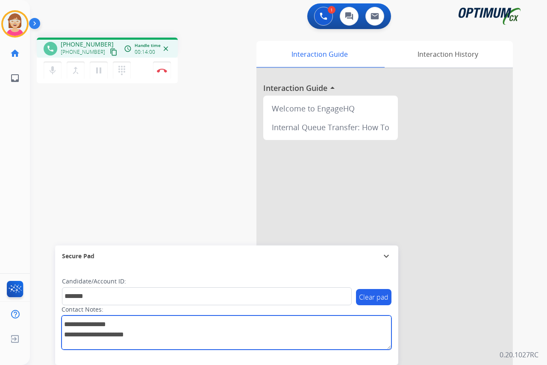
type textarea "**********"
drag, startPoint x: 126, startPoint y: 323, endPoint x: 66, endPoint y: 322, distance: 59.8
click at [62, 324] on textarea at bounding box center [227, 333] width 330 height 34
drag, startPoint x: 89, startPoint y: 336, endPoint x: 64, endPoint y: 336, distance: 24.8
click at [64, 336] on textarea at bounding box center [227, 333] width 330 height 34
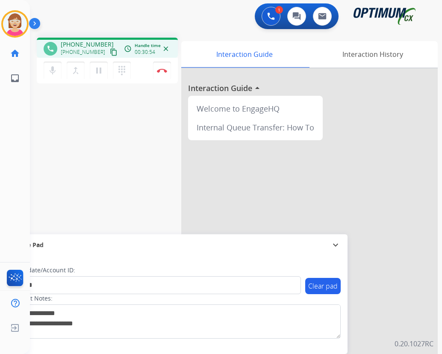
click at [159, 135] on div "phone [PHONE_NUMBER] [PHONE_NUMBER] content_copy access_time Call metrics Queue…" at bounding box center [225, 209] width 391 height 356
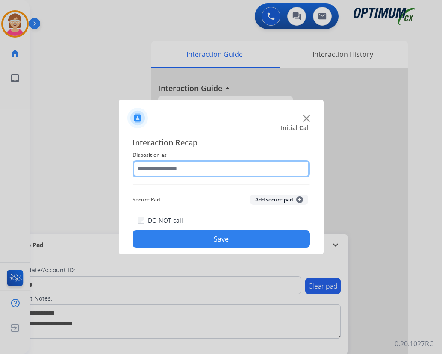
click at [150, 169] on input "text" at bounding box center [220, 168] width 177 height 17
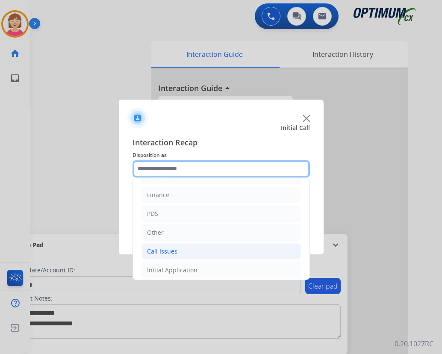
scroll to position [15, 0]
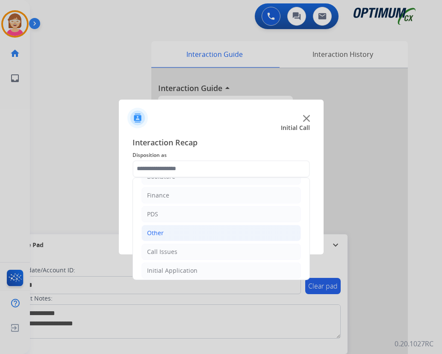
click at [161, 232] on div "Other" at bounding box center [155, 233] width 17 height 9
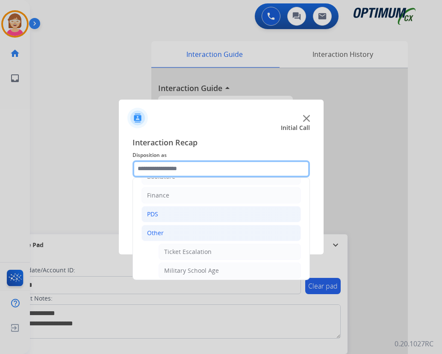
scroll to position [144, 0]
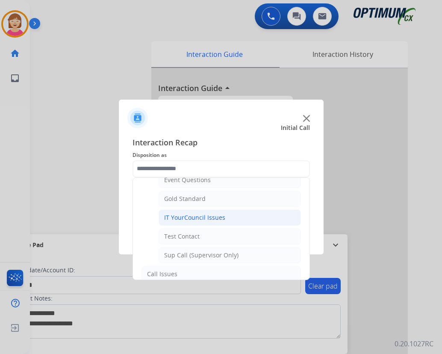
click at [191, 218] on div "IT YourCouncil Issues" at bounding box center [194, 217] width 61 height 9
type input "**********"
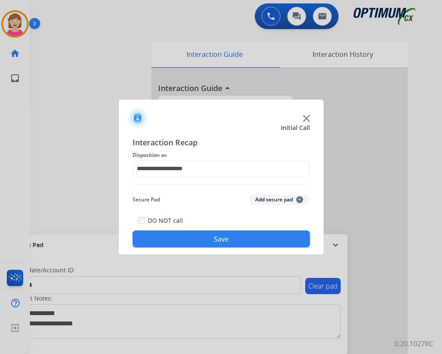
click at [299, 198] on span "+" at bounding box center [299, 199] width 7 height 7
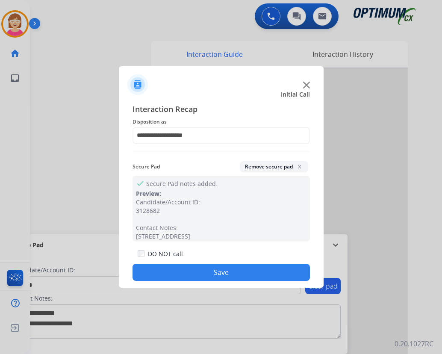
click at [187, 269] on button "Save" at bounding box center [220, 272] width 177 height 17
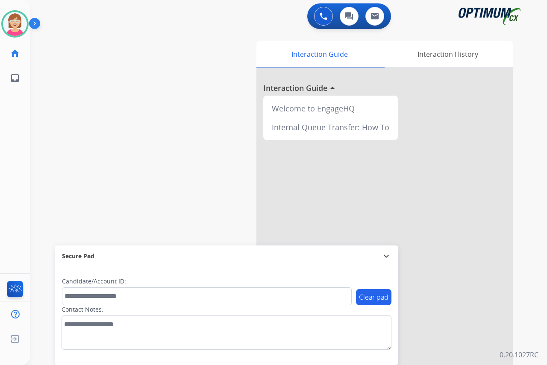
click at [16, 179] on div "[PERSON_NAME] Available Edit Avatar Agent: [PERSON_NAME] Profile: OCX Training …" at bounding box center [15, 182] width 30 height 365
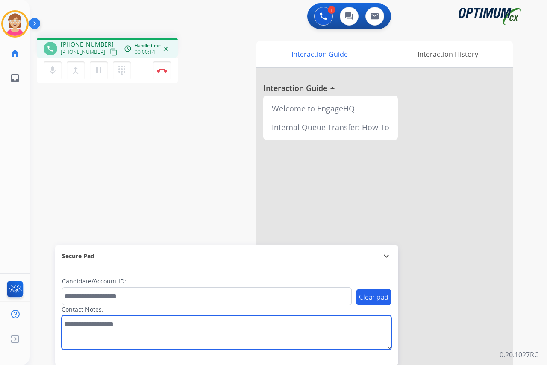
click at [73, 327] on textarea at bounding box center [227, 333] width 330 height 34
type textarea "******"
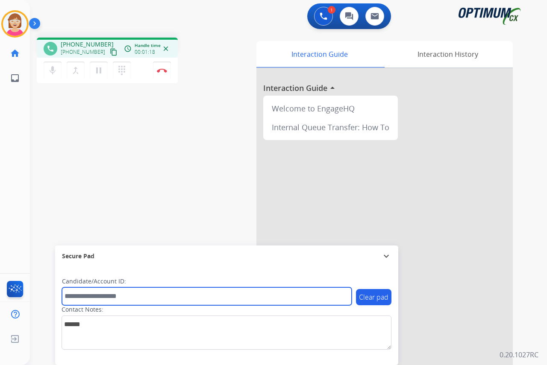
click at [76, 296] on input "text" at bounding box center [207, 296] width 290 height 18
click at [72, 297] on input "text" at bounding box center [207, 296] width 290 height 18
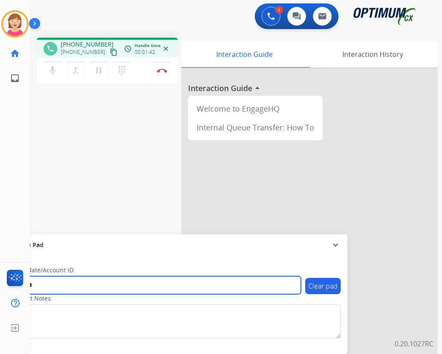
type input "*******"
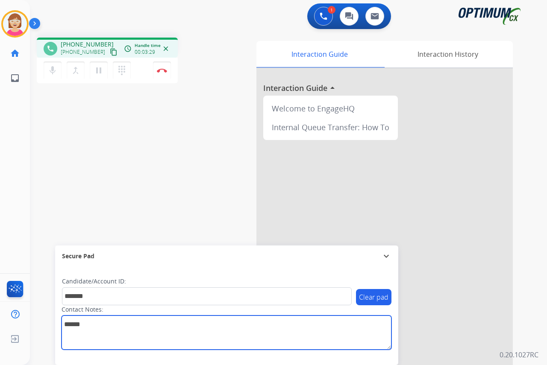
drag, startPoint x: 94, startPoint y: 329, endPoint x: 56, endPoint y: 324, distance: 38.8
click at [56, 324] on div "Clear pad Candidate/Account ID: ******* Contact Notes:" at bounding box center [226, 316] width 343 height 98
paste textarea "**********"
type textarea "**********"
click at [147, 326] on textarea at bounding box center [227, 333] width 330 height 34
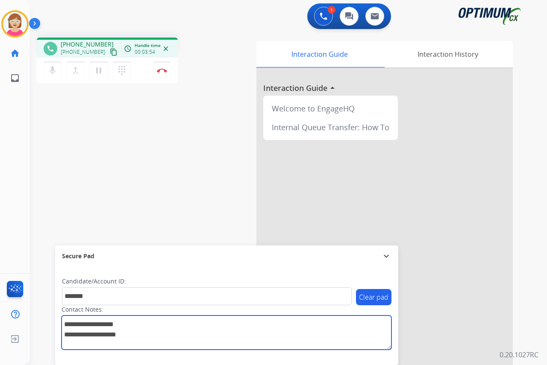
drag, startPoint x: 147, startPoint y: 326, endPoint x: 62, endPoint y: 325, distance: 85.9
click at [62, 325] on textarea at bounding box center [227, 333] width 330 height 34
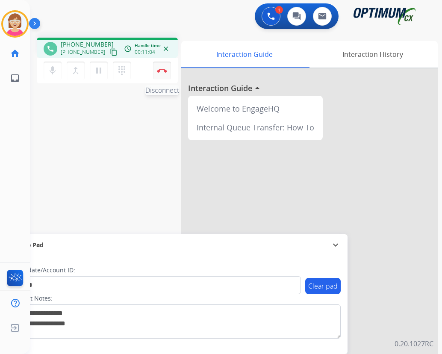
click at [162, 70] on img at bounding box center [162, 70] width 10 height 4
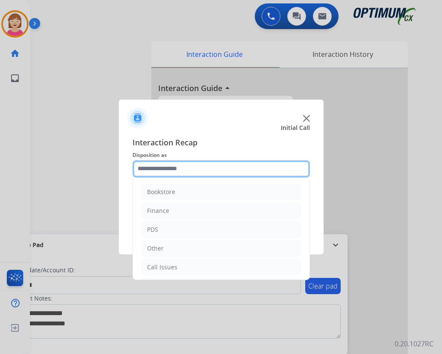
click at [152, 169] on input "text" at bounding box center [220, 168] width 177 height 17
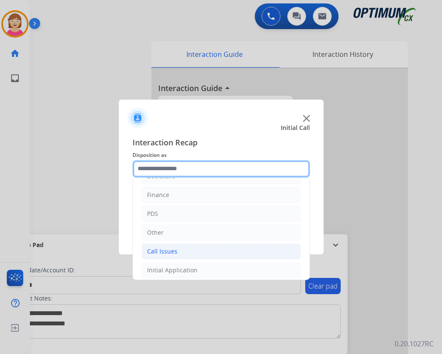
scroll to position [15, 0]
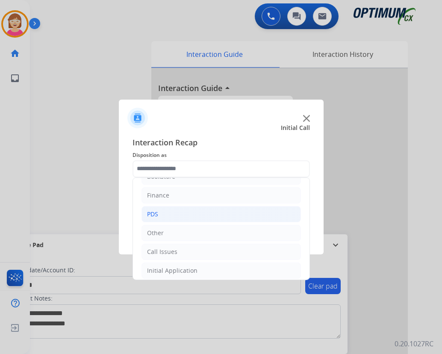
click at [160, 213] on li "PDS" at bounding box center [220, 214] width 159 height 16
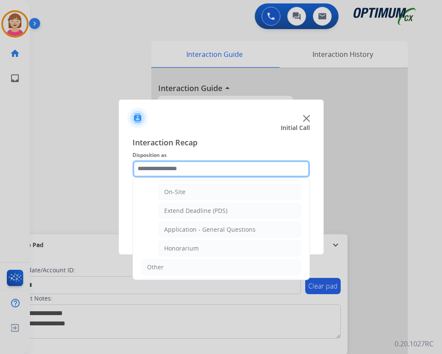
scroll to position [229, 0]
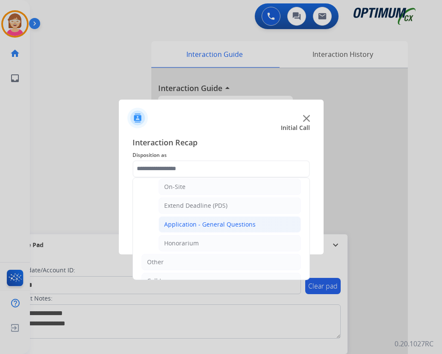
click at [207, 224] on div "Application - General Questions" at bounding box center [209, 224] width 91 height 9
type input "**********"
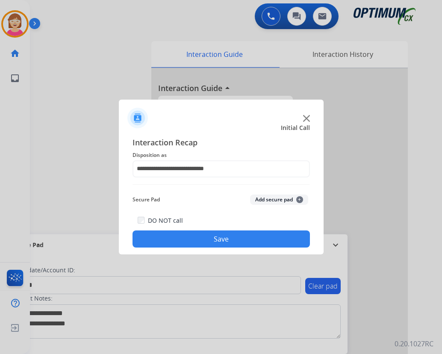
click at [299, 197] on span "+" at bounding box center [299, 199] width 7 height 7
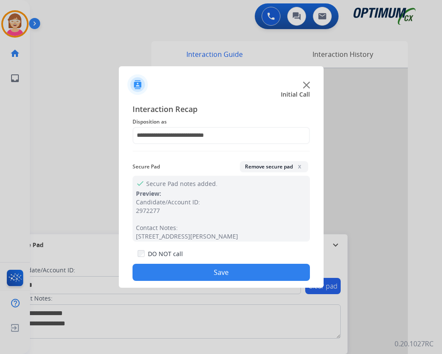
click at [202, 274] on button "Save" at bounding box center [220, 272] width 177 height 17
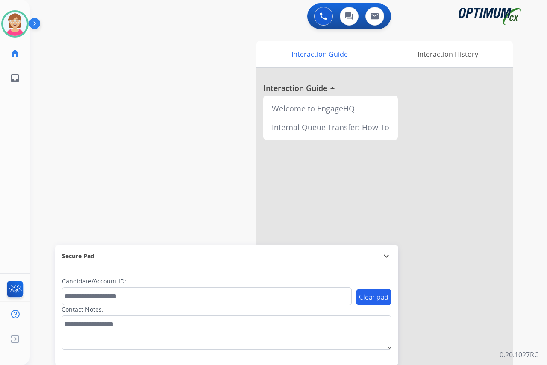
click at [24, 161] on div "[PERSON_NAME] Available Edit Avatar Agent: [PERSON_NAME] Profile: OCX Training …" at bounding box center [15, 182] width 30 height 365
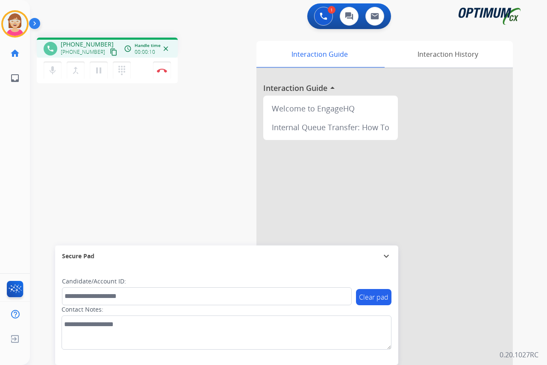
click at [13, 111] on div "[PERSON_NAME] Edit Avatar Agent: [PERSON_NAME] Profile: OCX Training home Home …" at bounding box center [15, 182] width 30 height 365
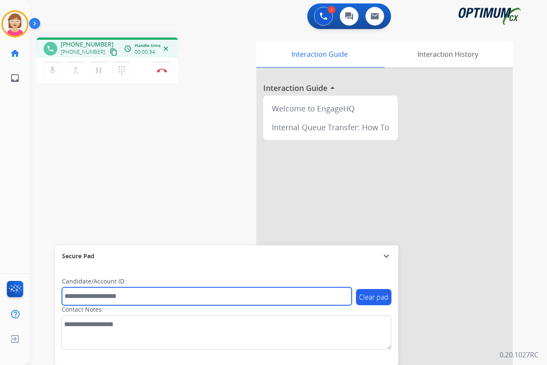
click at [81, 296] on input "text" at bounding box center [207, 296] width 290 height 18
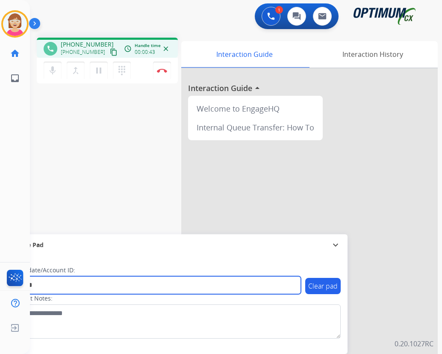
type input "*******"
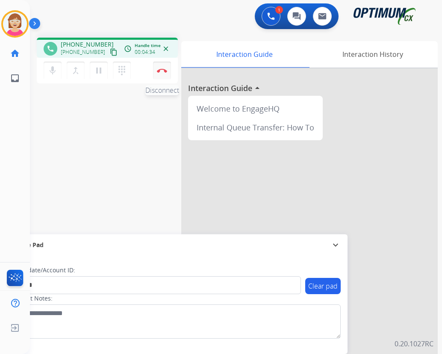
click at [160, 70] on img at bounding box center [162, 70] width 10 height 4
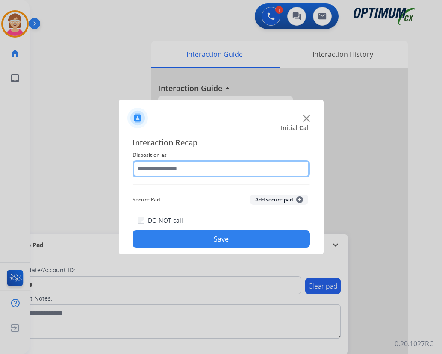
click at [158, 169] on input "text" at bounding box center [220, 168] width 177 height 17
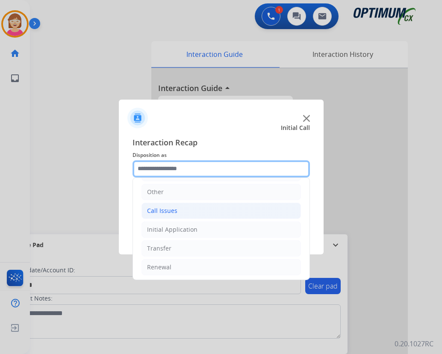
scroll to position [58, 0]
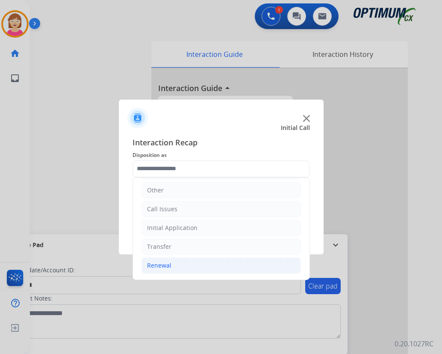
click at [162, 266] on div "Renewal" at bounding box center [159, 265] width 24 height 9
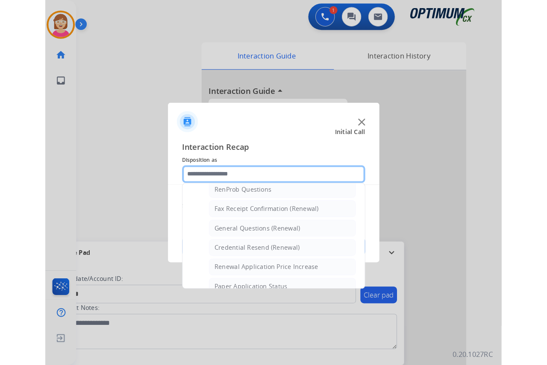
scroll to position [229, 0]
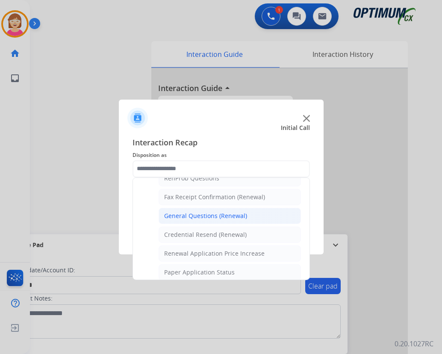
click at [191, 214] on div "General Questions (Renewal)" at bounding box center [205, 215] width 83 height 9
type input "**********"
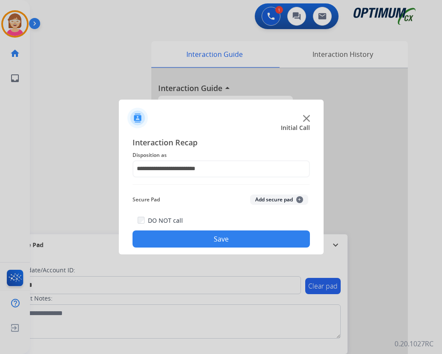
click at [300, 197] on button "Add secure pad +" at bounding box center [279, 199] width 58 height 10
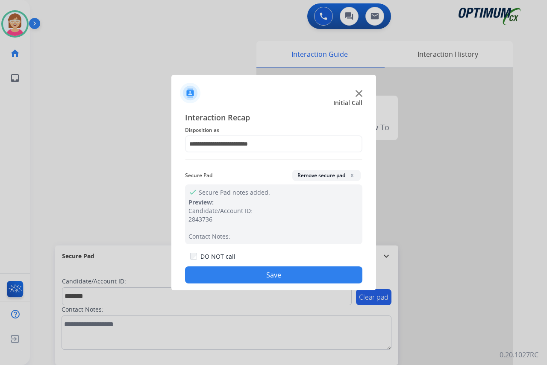
click at [232, 274] on button "Save" at bounding box center [273, 275] width 177 height 17
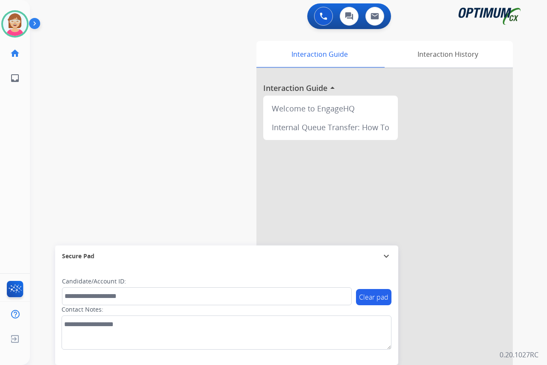
drag, startPoint x: 232, startPoint y: 274, endPoint x: 142, endPoint y: 170, distance: 136.9
click at [143, 171] on div "swap_horiz Break voice bridge close_fullscreen Connect 3-Way Call merge_type Se…" at bounding box center [278, 209] width 496 height 356
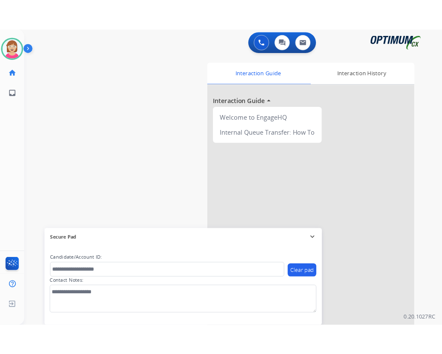
scroll to position [22, 0]
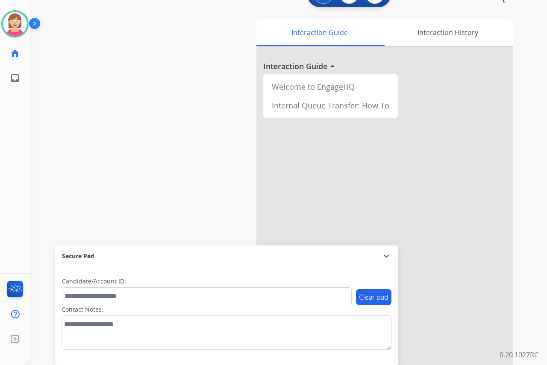
click at [11, 197] on div "[PERSON_NAME] Available Edit Avatar Agent: [PERSON_NAME] Profile: OCX Training …" at bounding box center [15, 182] width 30 height 365
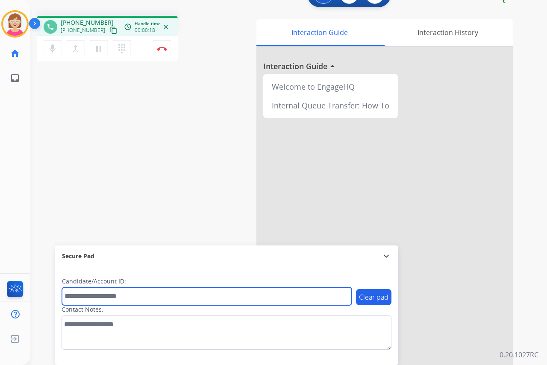
click at [77, 296] on input "text" at bounding box center [207, 296] width 290 height 18
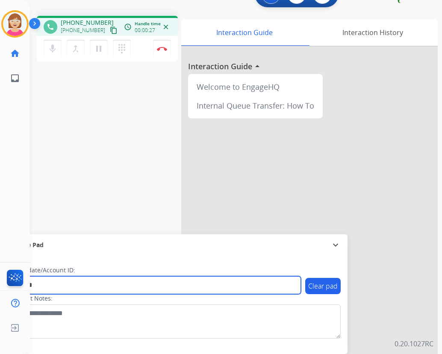
type input "*******"
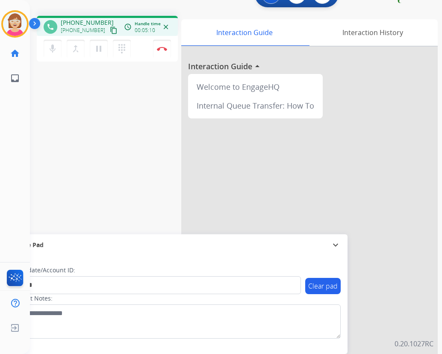
click at [15, 99] on div "[PERSON_NAME] Edit Avatar Agent: [PERSON_NAME] Profile: OCX Training home Home …" at bounding box center [15, 177] width 30 height 354
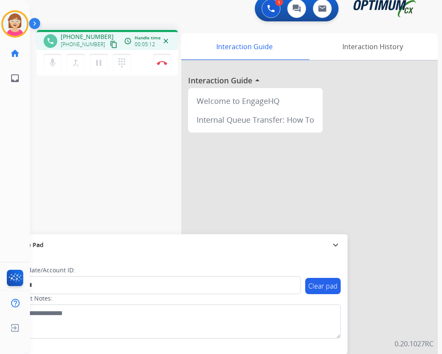
scroll to position [0, 0]
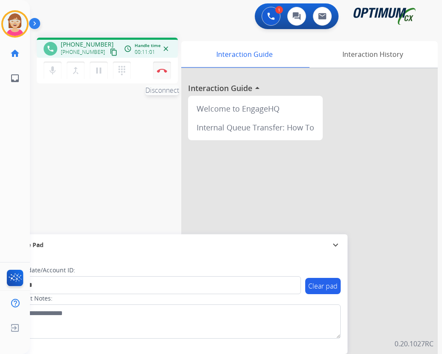
click at [163, 69] on img at bounding box center [162, 70] width 10 height 4
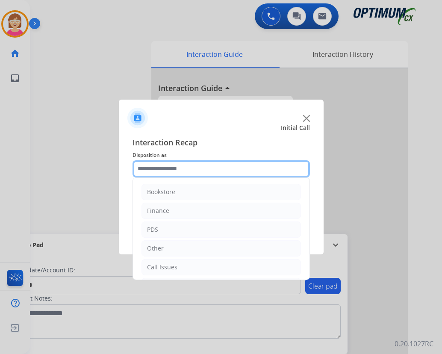
click at [153, 169] on input "text" at bounding box center [220, 168] width 177 height 17
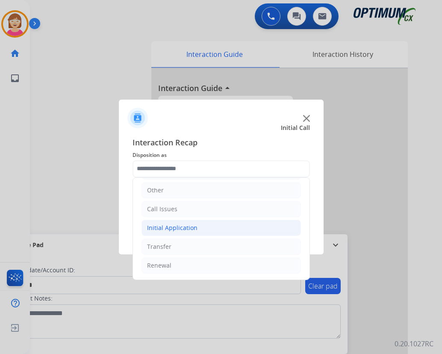
click at [178, 230] on div "Initial Application" at bounding box center [172, 227] width 50 height 9
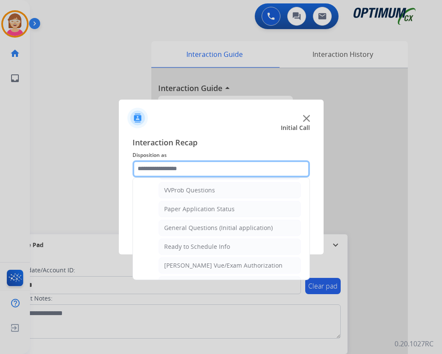
scroll to position [485, 0]
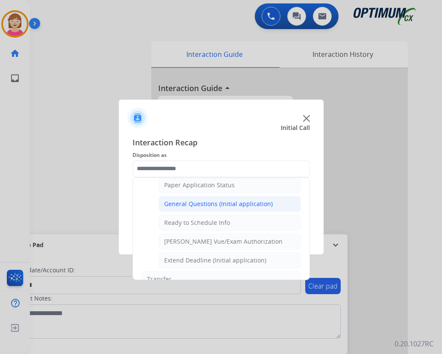
click at [207, 202] on div "General Questions (Initial application)" at bounding box center [218, 203] width 109 height 9
type input "**********"
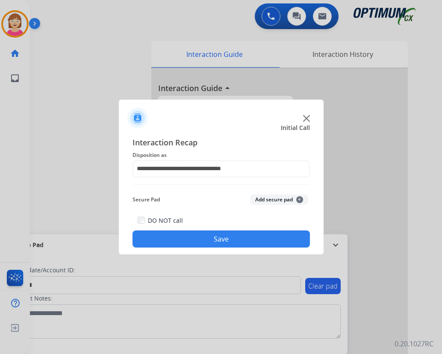
click at [301, 198] on span "+" at bounding box center [299, 199] width 7 height 7
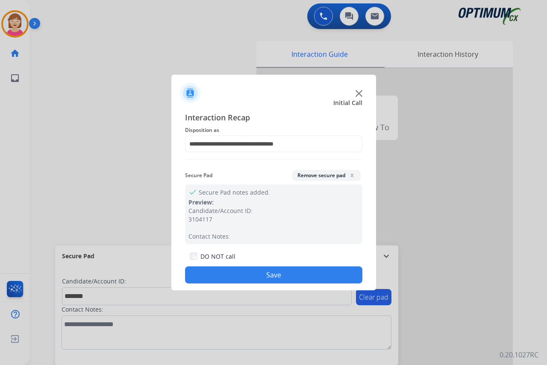
click at [228, 275] on button "Save" at bounding box center [273, 275] width 177 height 17
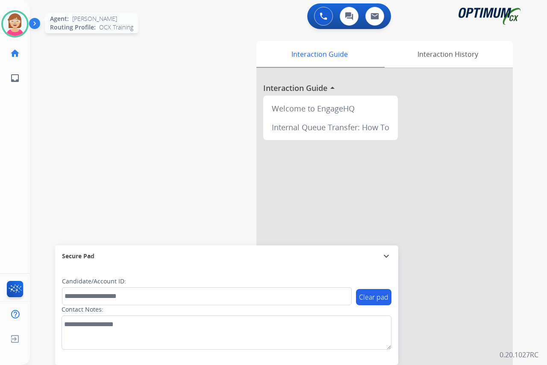
click at [12, 15] on img at bounding box center [15, 24] width 24 height 24
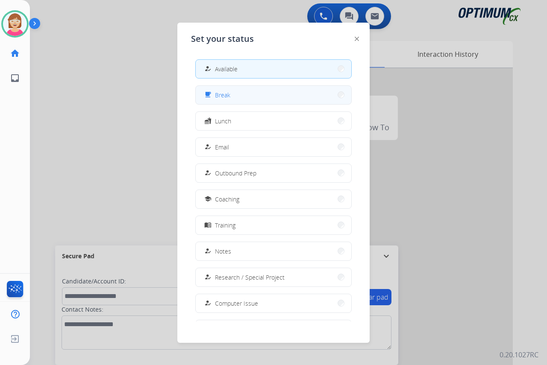
click at [228, 95] on span "Break" at bounding box center [222, 95] width 15 height 9
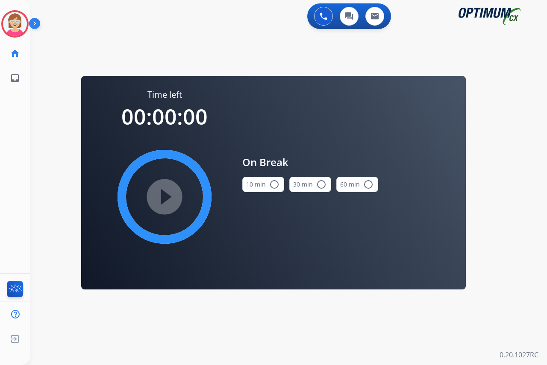
click at [273, 183] on mat-icon "radio_button_unchecked" at bounding box center [274, 184] width 10 height 10
click at [163, 196] on mat-icon "play_circle_filled" at bounding box center [164, 197] width 10 height 10
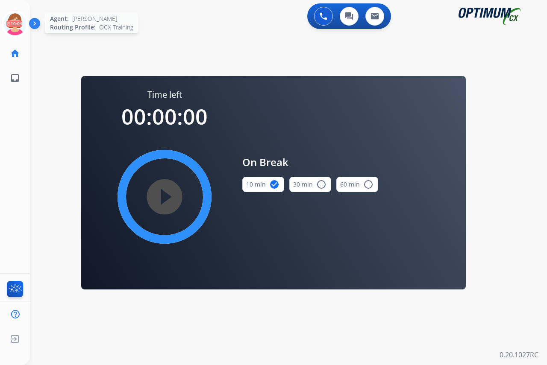
click at [15, 18] on icon at bounding box center [15, 24] width 28 height 28
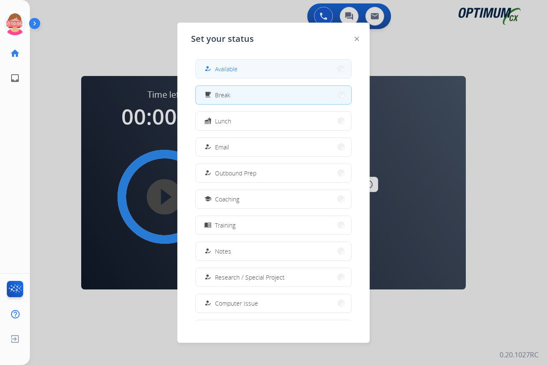
click at [221, 68] on span "Available" at bounding box center [226, 69] width 23 height 9
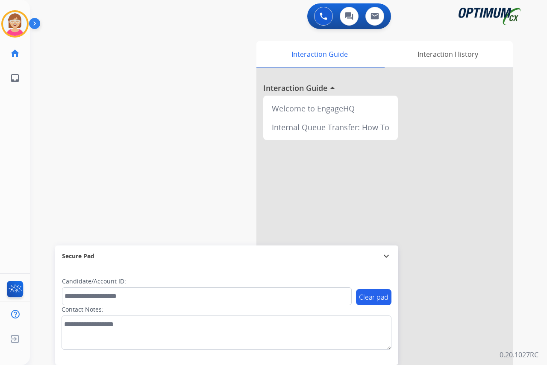
click at [14, 141] on div "[PERSON_NAME] Available Edit Avatar Agent: [PERSON_NAME] Profile: OCX Training …" at bounding box center [15, 182] width 30 height 365
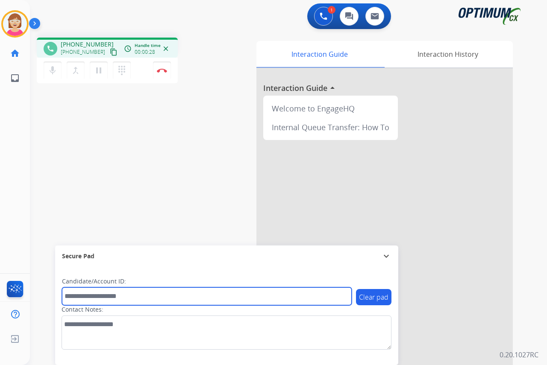
click at [84, 295] on input "text" at bounding box center [207, 296] width 290 height 18
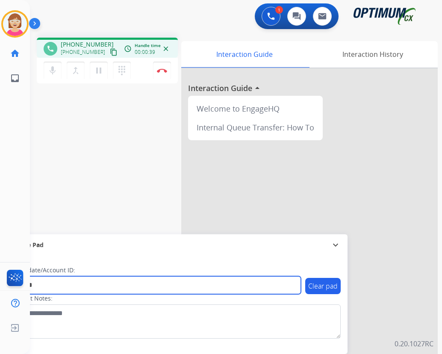
type input "*******"
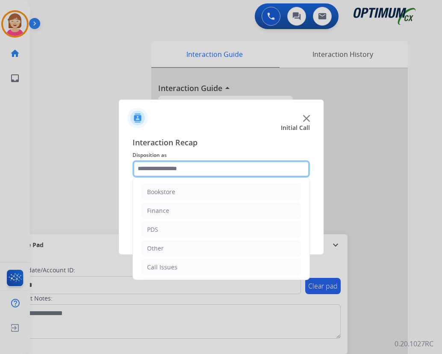
click at [153, 170] on input "text" at bounding box center [220, 168] width 177 height 17
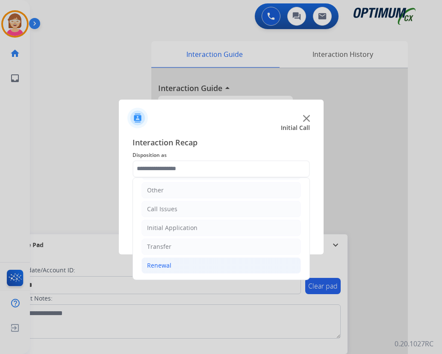
click at [153, 264] on div "Renewal" at bounding box center [159, 265] width 24 height 9
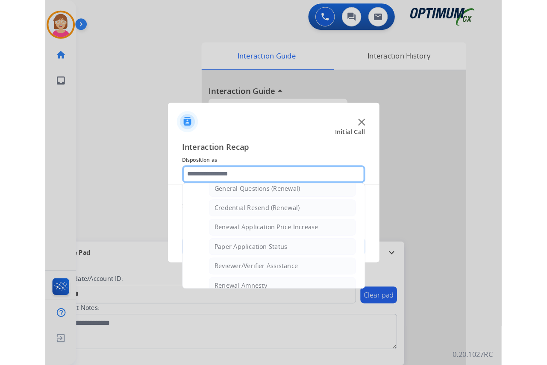
scroll to position [314, 0]
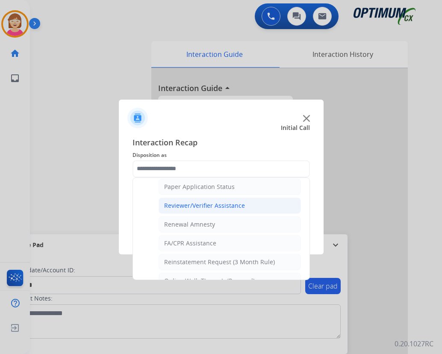
click at [205, 205] on div "Reviewer/Verifier Assistance" at bounding box center [204, 205] width 81 height 9
type input "**********"
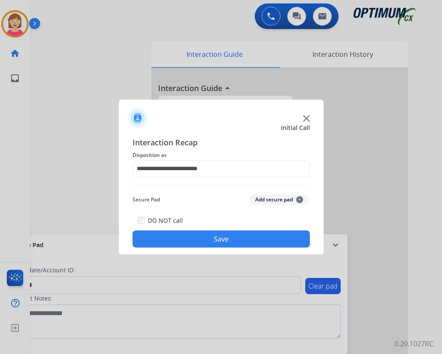
click at [298, 198] on span "+" at bounding box center [299, 199] width 7 height 7
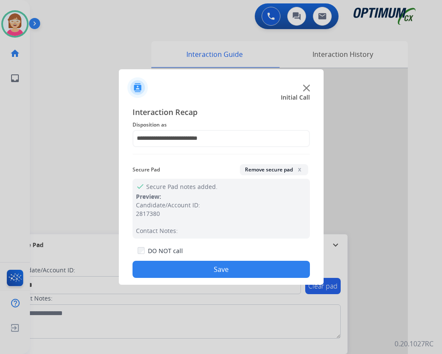
click at [211, 266] on button "Save" at bounding box center [220, 269] width 177 height 17
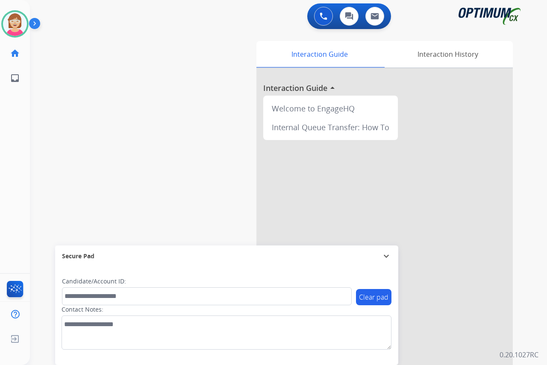
click at [21, 136] on div "[PERSON_NAME] Available Edit Avatar Agent: [PERSON_NAME] Profile: OCX Training …" at bounding box center [15, 182] width 30 height 365
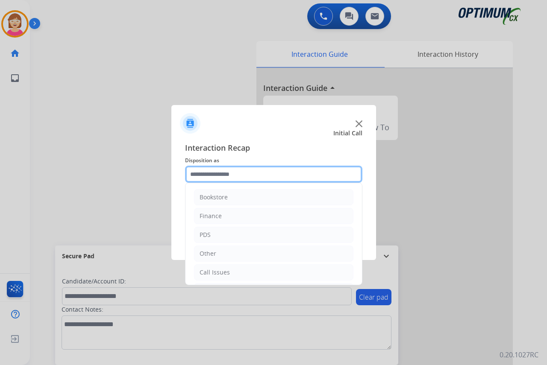
click at [199, 171] on input "text" at bounding box center [273, 174] width 177 height 17
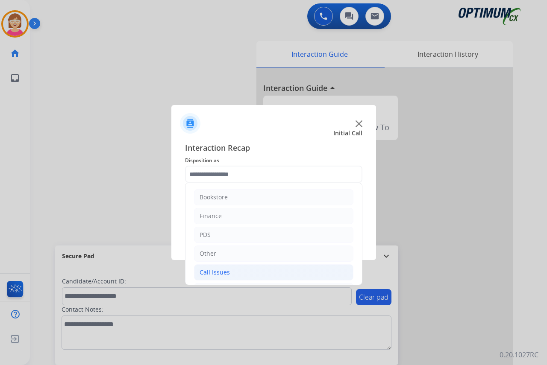
click at [225, 271] on div "Call Issues" at bounding box center [214, 272] width 30 height 9
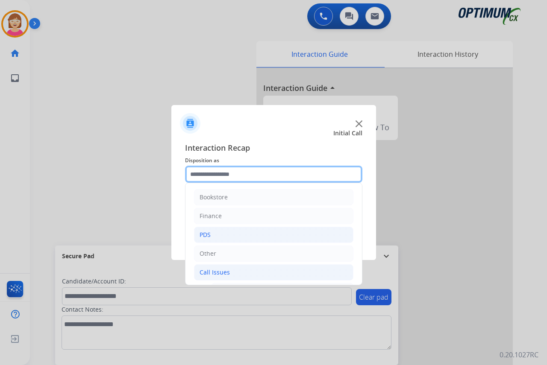
scroll to position [85, 0]
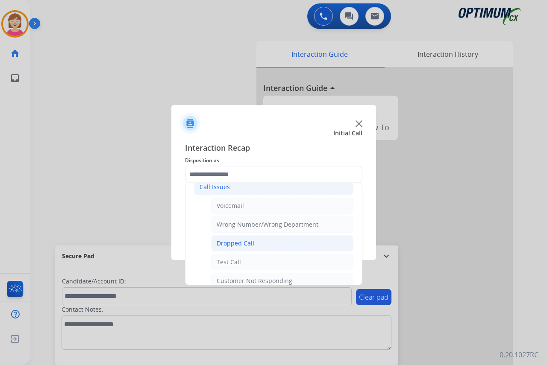
click at [238, 246] on div "Dropped Call" at bounding box center [236, 243] width 38 height 9
type input "**********"
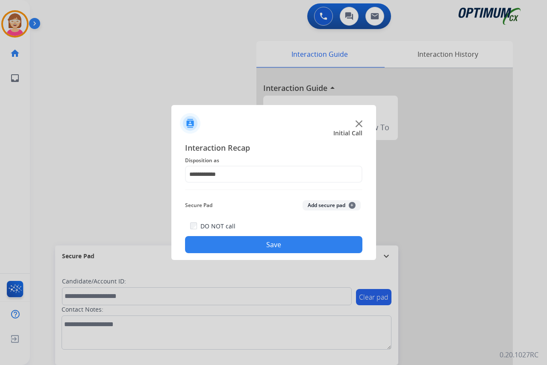
click at [215, 249] on button "Save" at bounding box center [273, 244] width 177 height 17
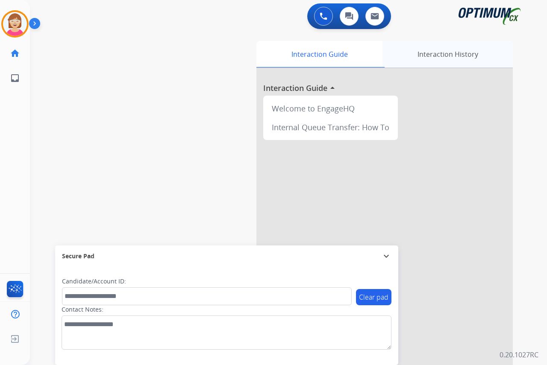
click at [452, 56] on div "Interaction History" at bounding box center [447, 54] width 130 height 26
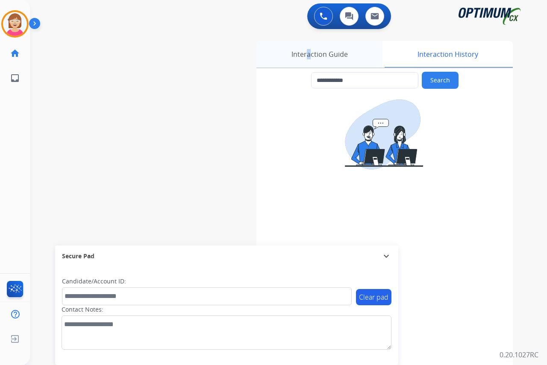
click at [306, 54] on div "Interaction Guide" at bounding box center [319, 54] width 126 height 26
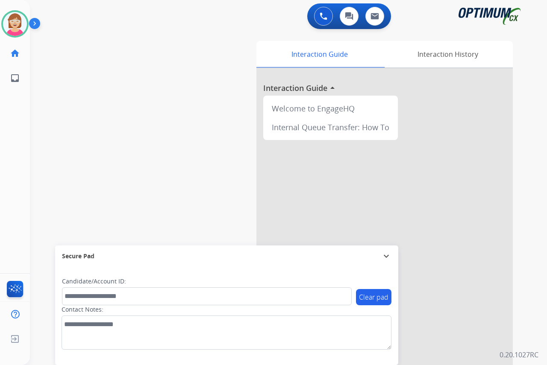
click at [10, 135] on div "[PERSON_NAME] Available Edit Avatar Agent: [PERSON_NAME] Profile: OCX Training …" at bounding box center [15, 182] width 30 height 365
click at [11, 25] on img at bounding box center [15, 24] width 24 height 24
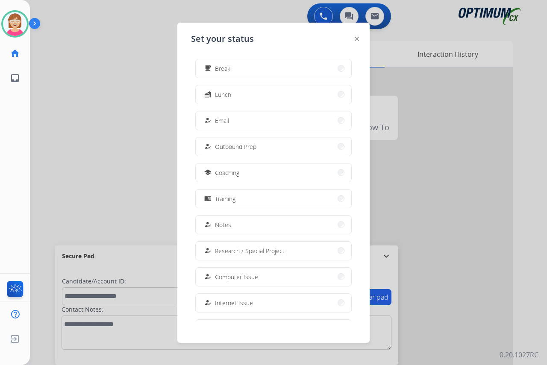
scroll to position [81, 0]
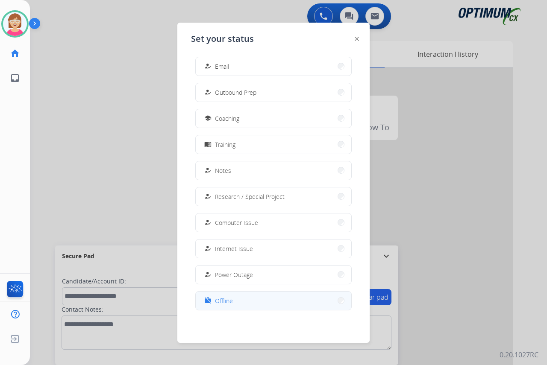
click at [222, 297] on span "Offline" at bounding box center [224, 300] width 18 height 9
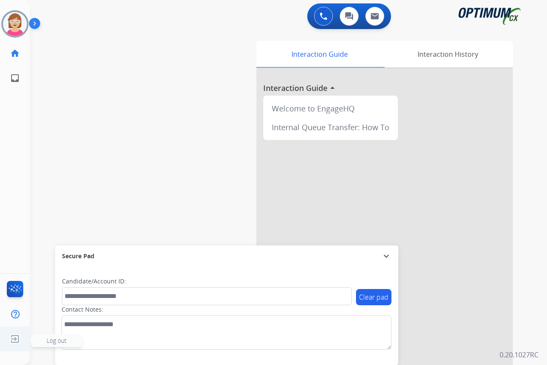
click at [56, 340] on span "Log out" at bounding box center [57, 341] width 20 height 8
